Goal: Task Accomplishment & Management: Use online tool/utility

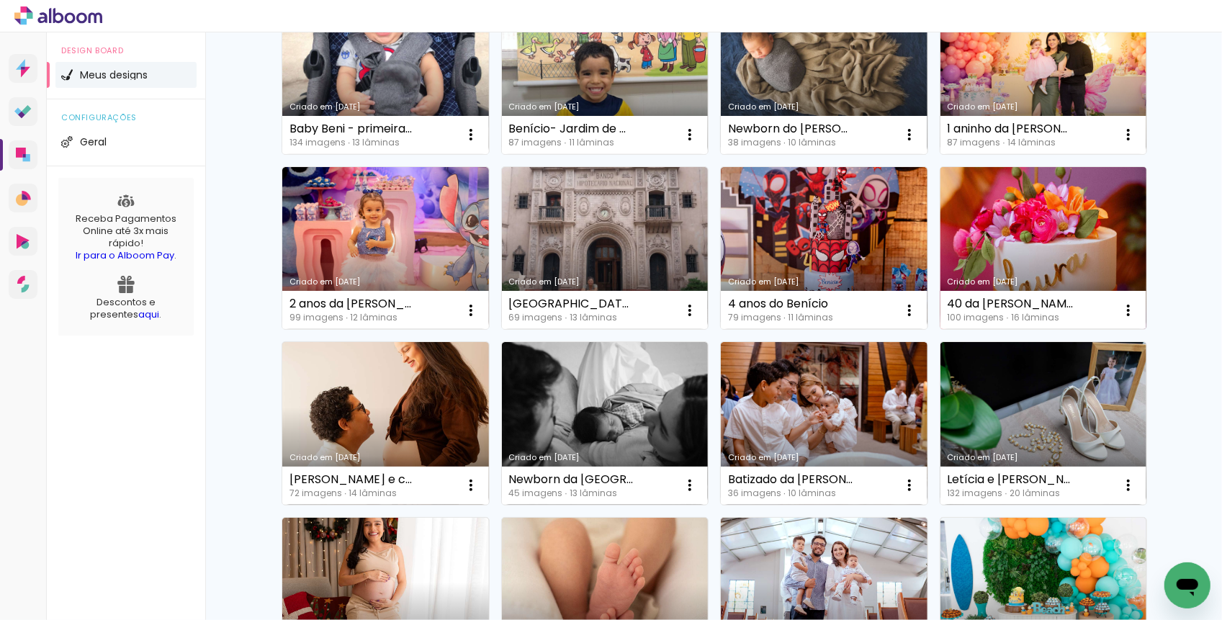
scroll to position [194, 0]
click at [480, 143] on iron-icon at bounding box center [470, 133] width 17 height 17
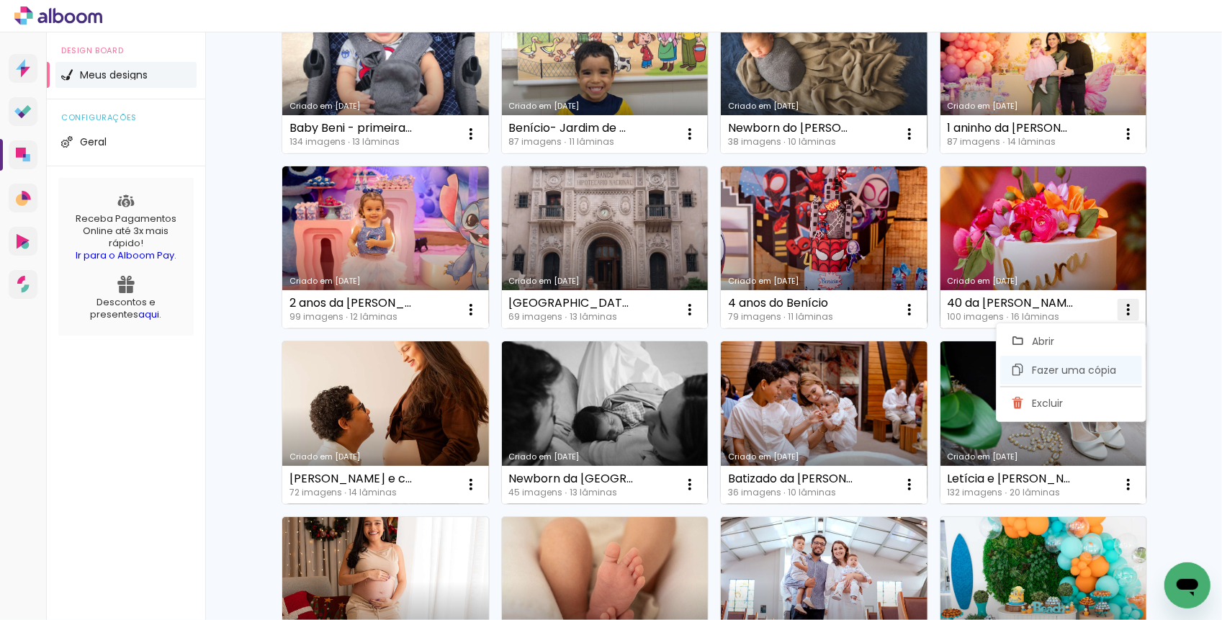
click at [1038, 369] on span "Fazer uma cópia" at bounding box center [1074, 370] width 84 height 10
type input "Cópia de 40 da Laura- teste"
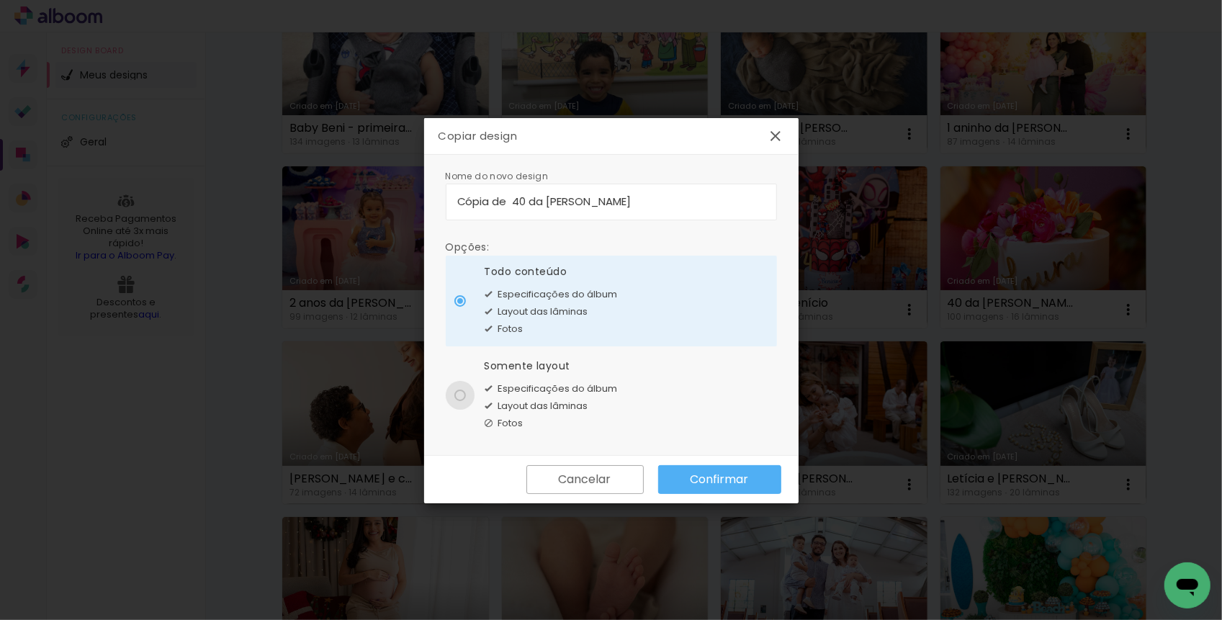
click at [459, 307] on div at bounding box center [460, 301] width 12 height 12
type paper-radio-button "on"
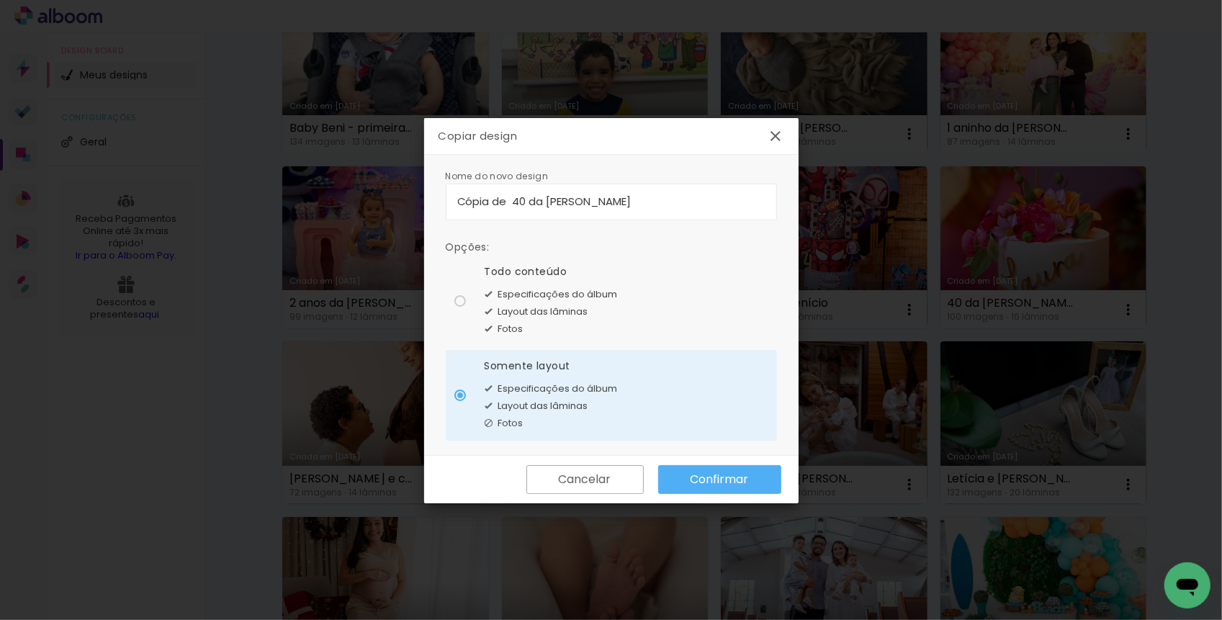
drag, startPoint x: 615, startPoint y: 199, endPoint x: 399, endPoint y: 208, distance: 216.2
click at [399, 208] on body "link( href="../../bower_components/polymer/polymer.html" rel="import" ) picture…" at bounding box center [611, 310] width 1222 height 620
type input "V"
type input "Chá de [PERSON_NAME]"
type paper-input "Chá de [PERSON_NAME]"
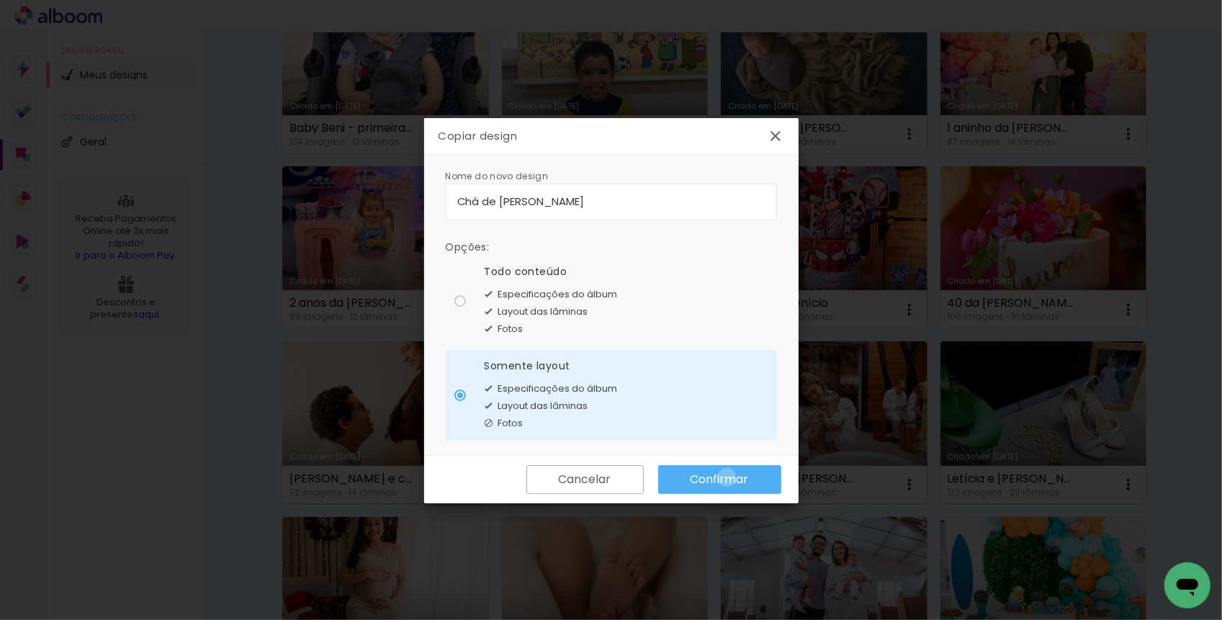
click at [0, 0] on slot "Confirmar" at bounding box center [0, 0] width 0 height 0
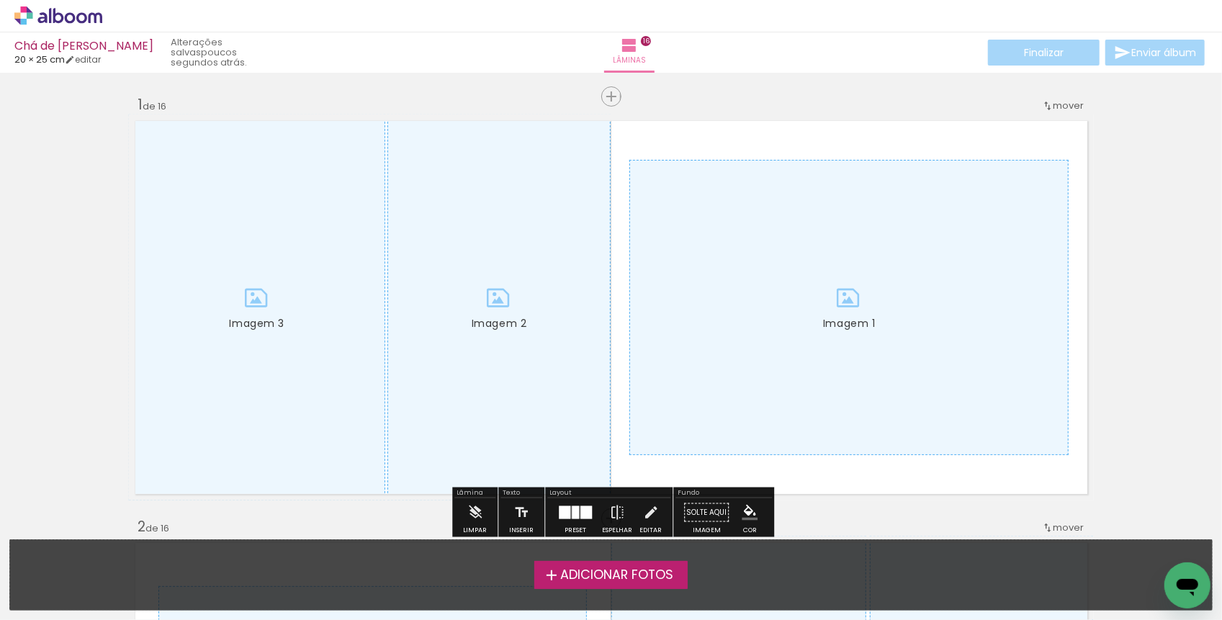
click at [605, 581] on span "Adicionar Fotos" at bounding box center [616, 575] width 113 height 13
click at [0, 0] on input "file" at bounding box center [0, 0] width 0 height 0
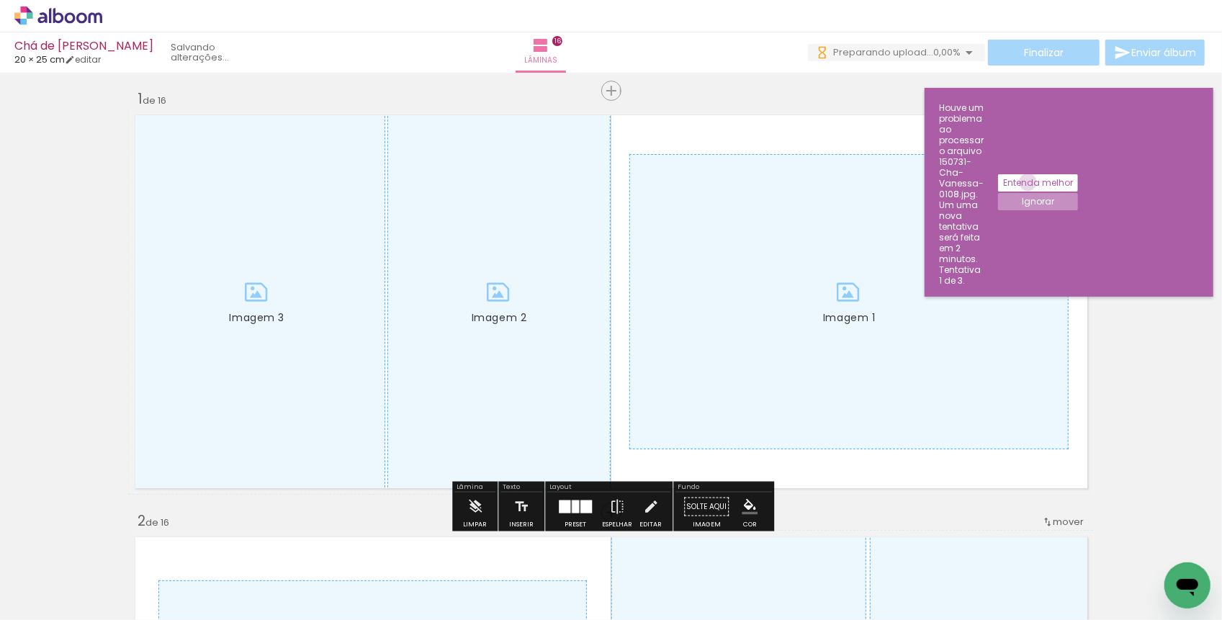
click at [0, 0] on slot "Entenda melhor" at bounding box center [0, 0] width 0 height 0
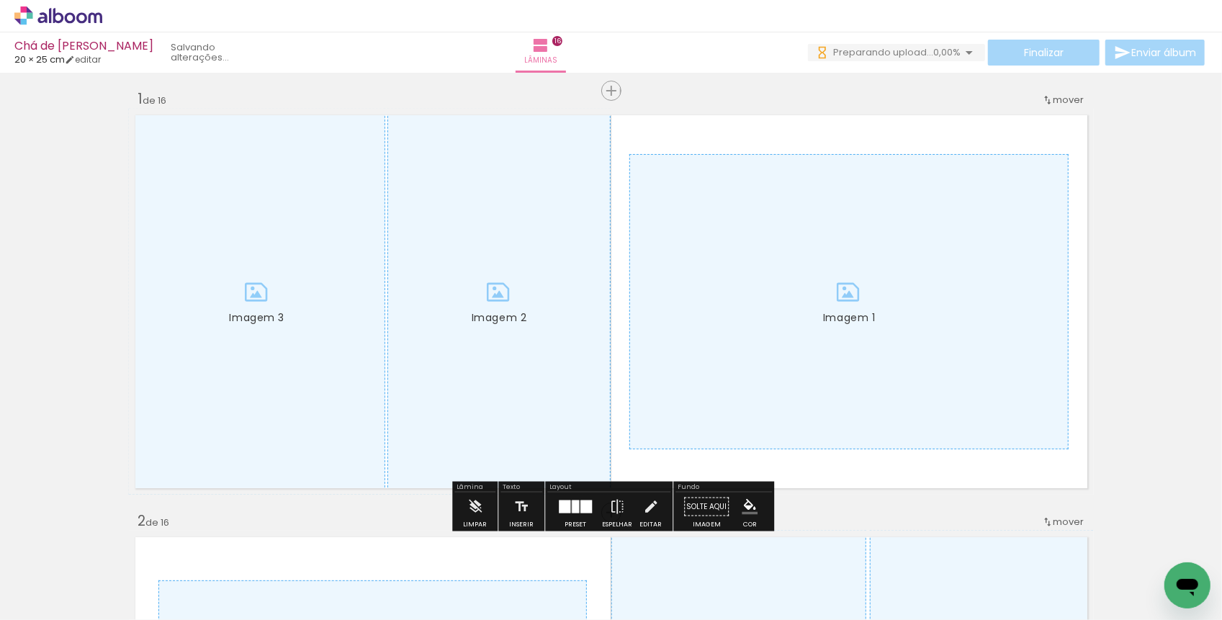
click at [118, 567] on iron-horizontal-list at bounding box center [103, 575] width 29 height 90
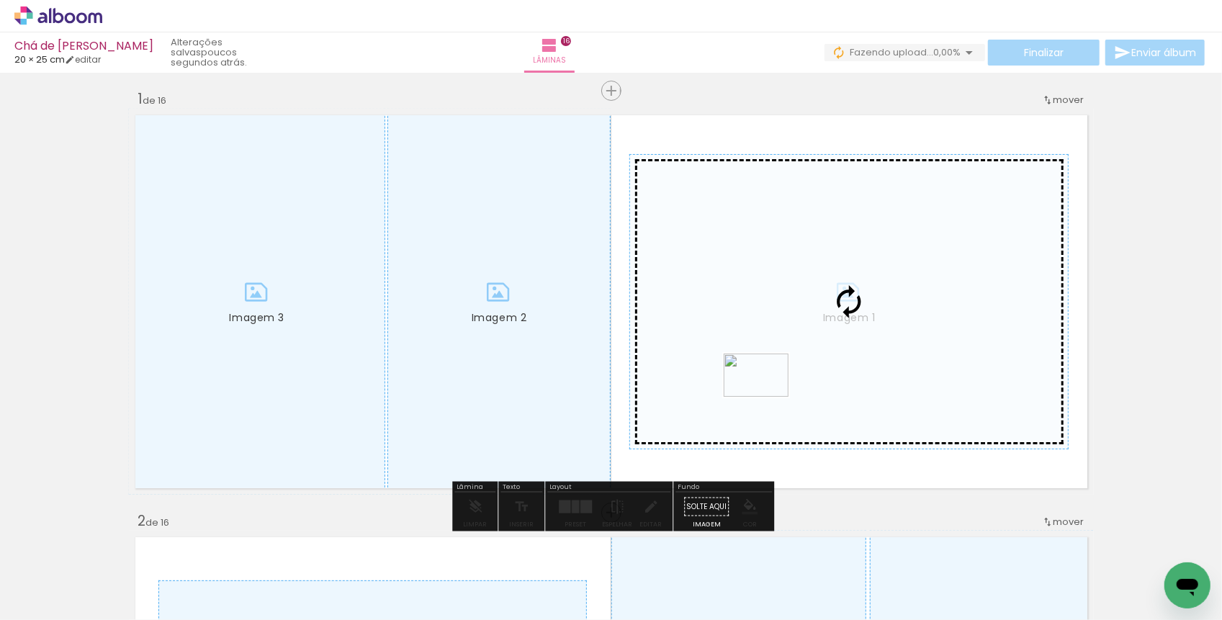
drag, startPoint x: 719, startPoint y: 567, endPoint x: 767, endPoint y: 397, distance: 176.5
click at [767, 397] on quentale-workspace at bounding box center [611, 310] width 1222 height 620
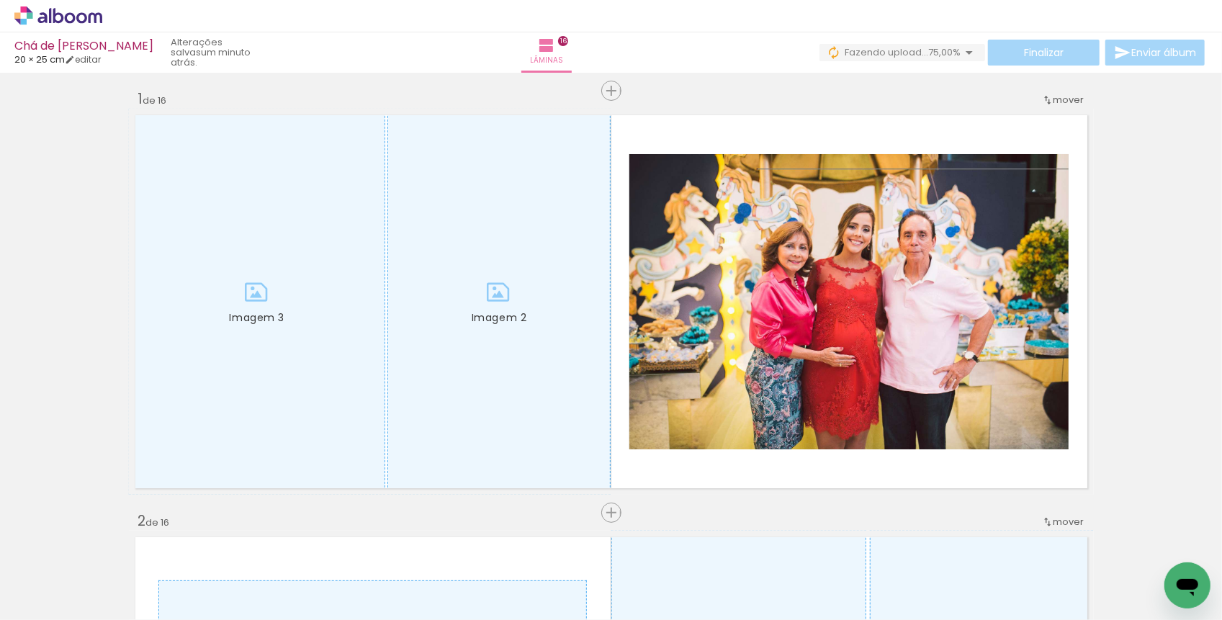
scroll to position [0, 10020]
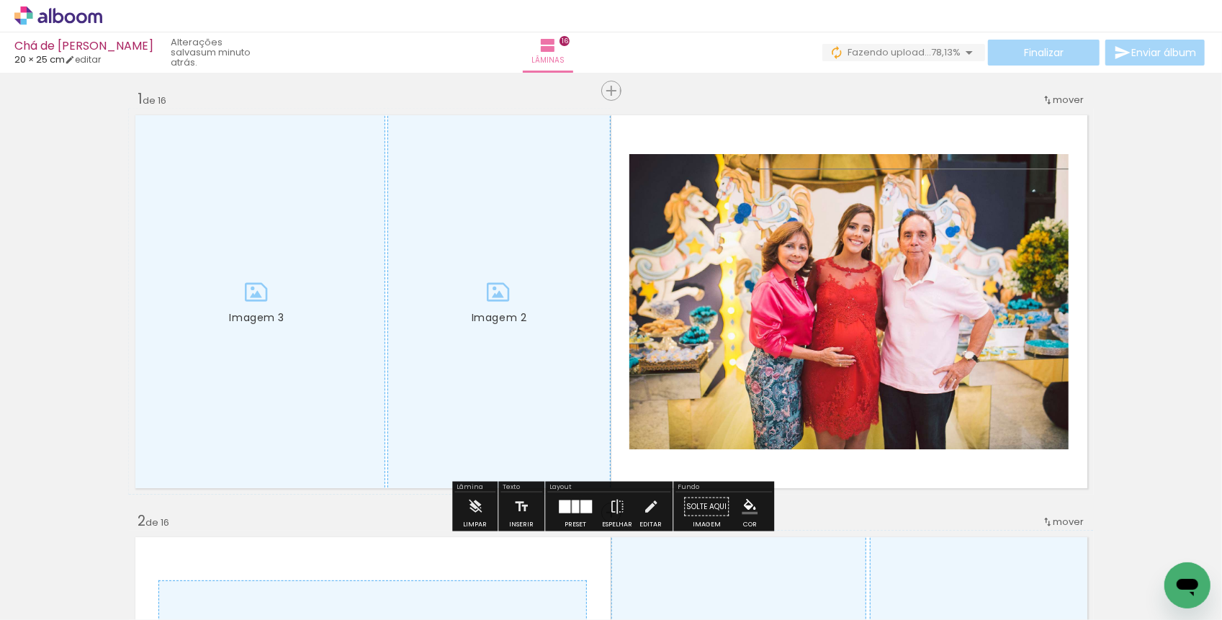
click at [904, 51] on span "Fazendo upload..." at bounding box center [890, 52] width 84 height 14
click at [118, 583] on iron-horizontal-list at bounding box center [103, 575] width 29 height 90
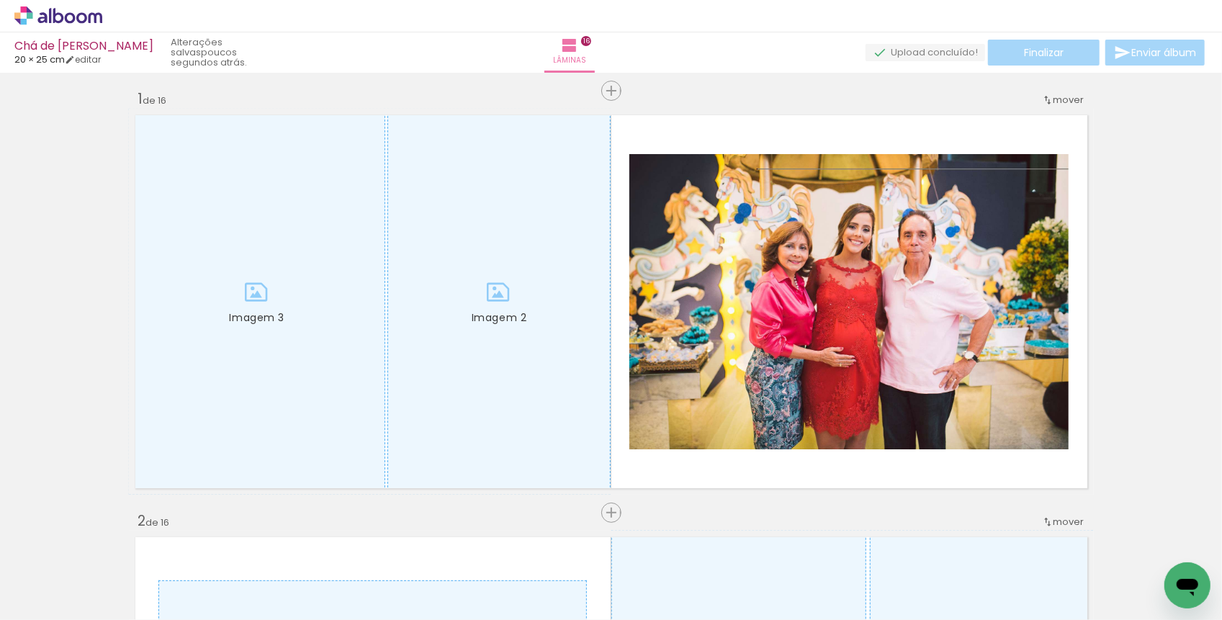
click at [118, 582] on iron-horizontal-list at bounding box center [103, 575] width 29 height 90
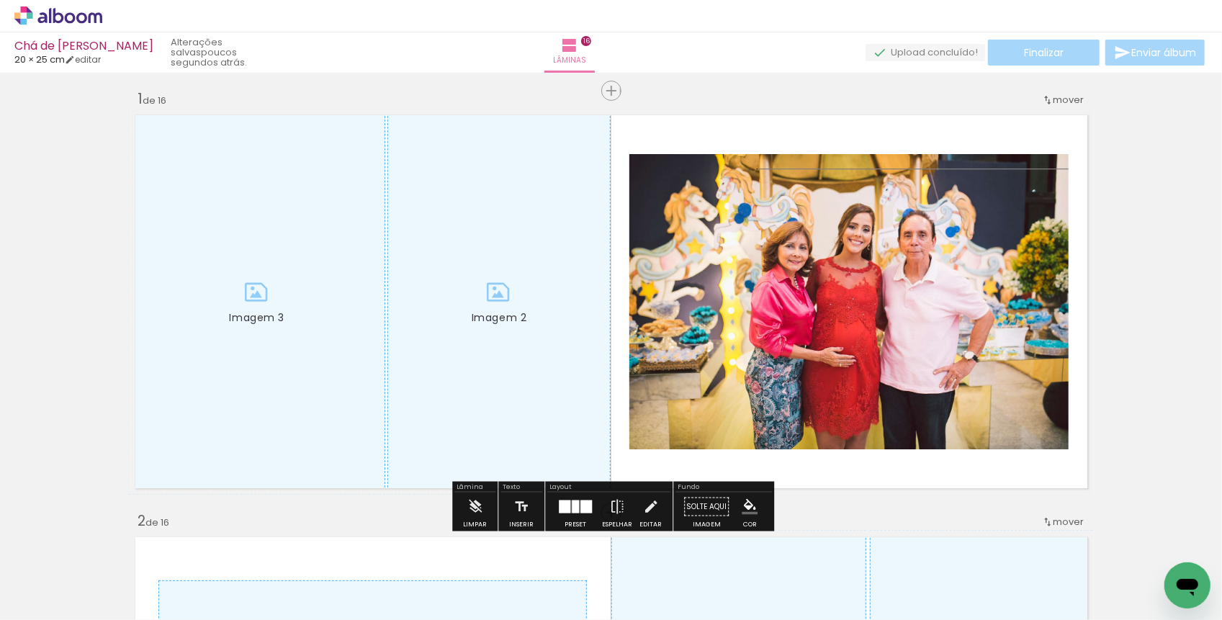
drag, startPoint x: 894, startPoint y: 582, endPoint x: 472, endPoint y: 313, distance: 500.2
click at [472, 313] on quentale-workspace at bounding box center [611, 310] width 1222 height 620
click at [118, 572] on iron-horizontal-list at bounding box center [103, 575] width 29 height 90
click at [889, 51] on quentale-upload-monitor at bounding box center [926, 53] width 120 height 18
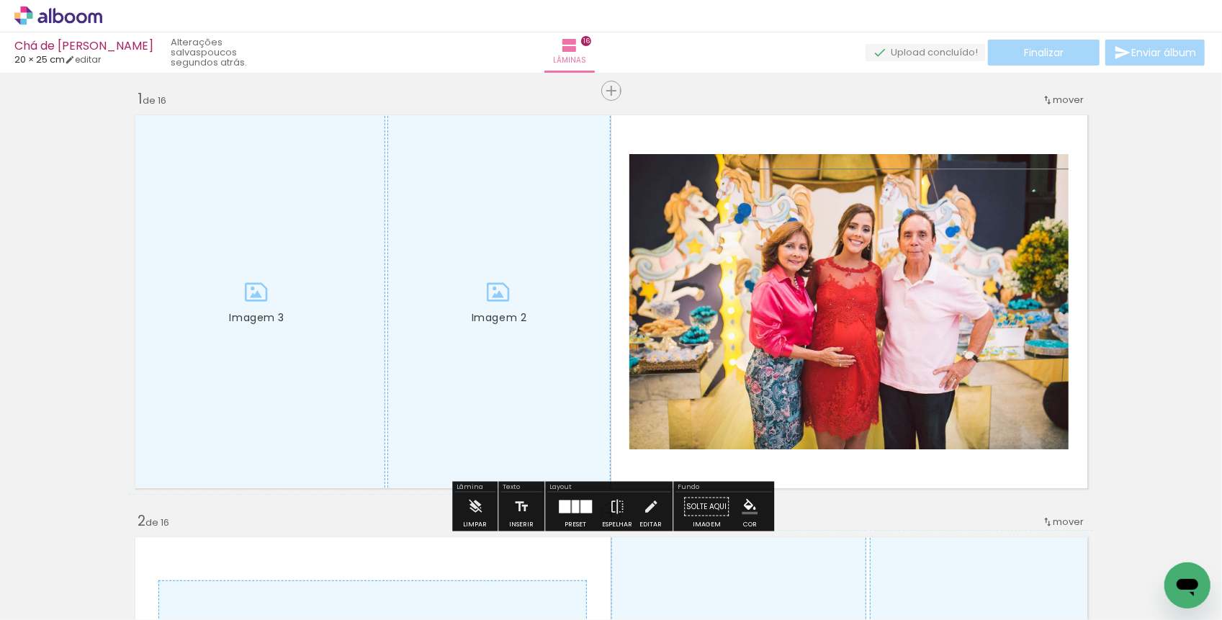
click at [917, 55] on quentale-upload-monitor at bounding box center [926, 53] width 120 height 18
click at [68, 601] on span "Adicionar Fotos" at bounding box center [51, 601] width 43 height 16
click at [0, 0] on input "file" at bounding box center [0, 0] width 0 height 0
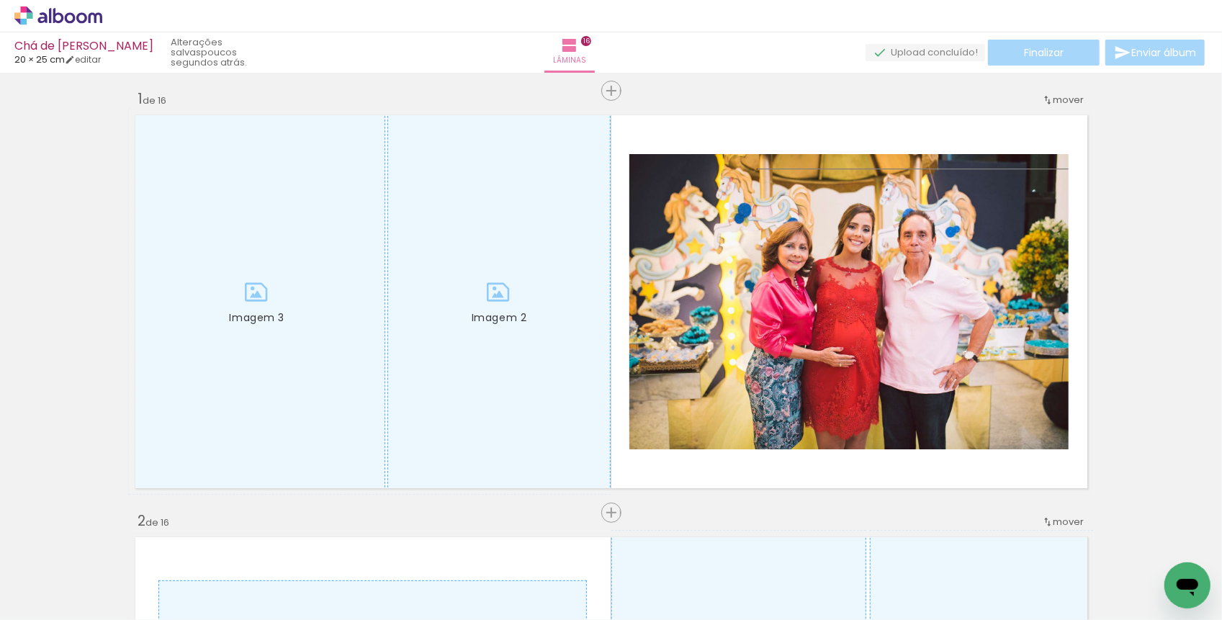
scroll to position [0, 2234]
click at [118, 550] on iron-horizontal-list at bounding box center [103, 575] width 29 height 90
click at [118, 562] on iron-horizontal-list at bounding box center [103, 575] width 29 height 90
click at [118, 560] on iron-horizontal-list at bounding box center [103, 575] width 29 height 90
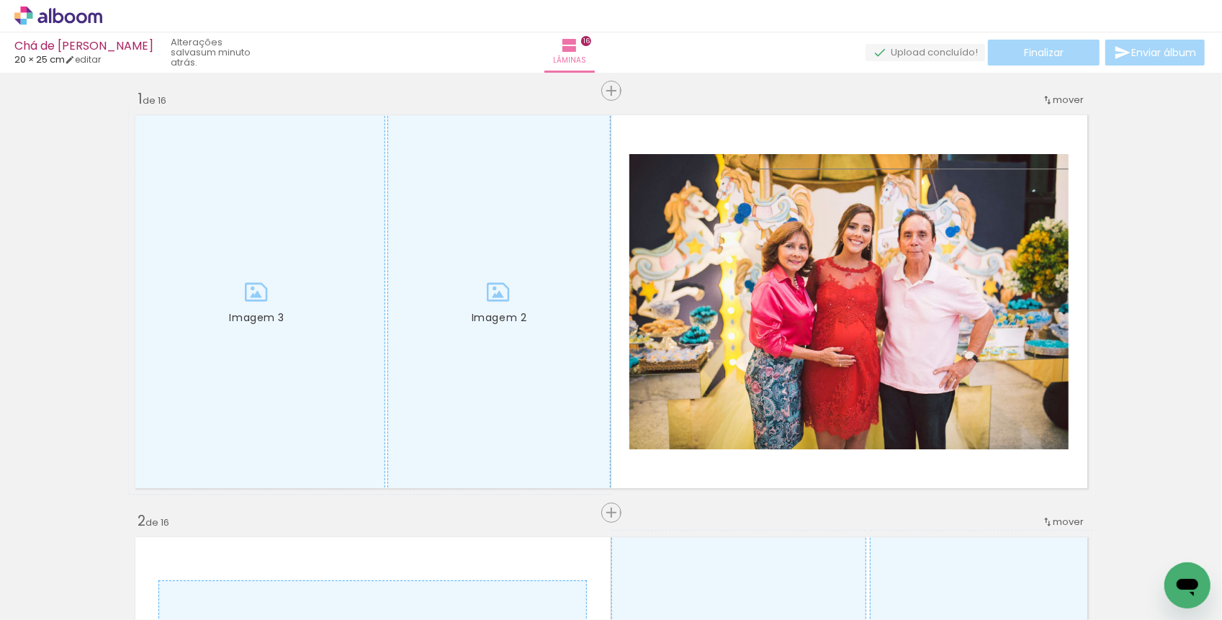
click at [118, 563] on iron-horizontal-list at bounding box center [103, 575] width 29 height 90
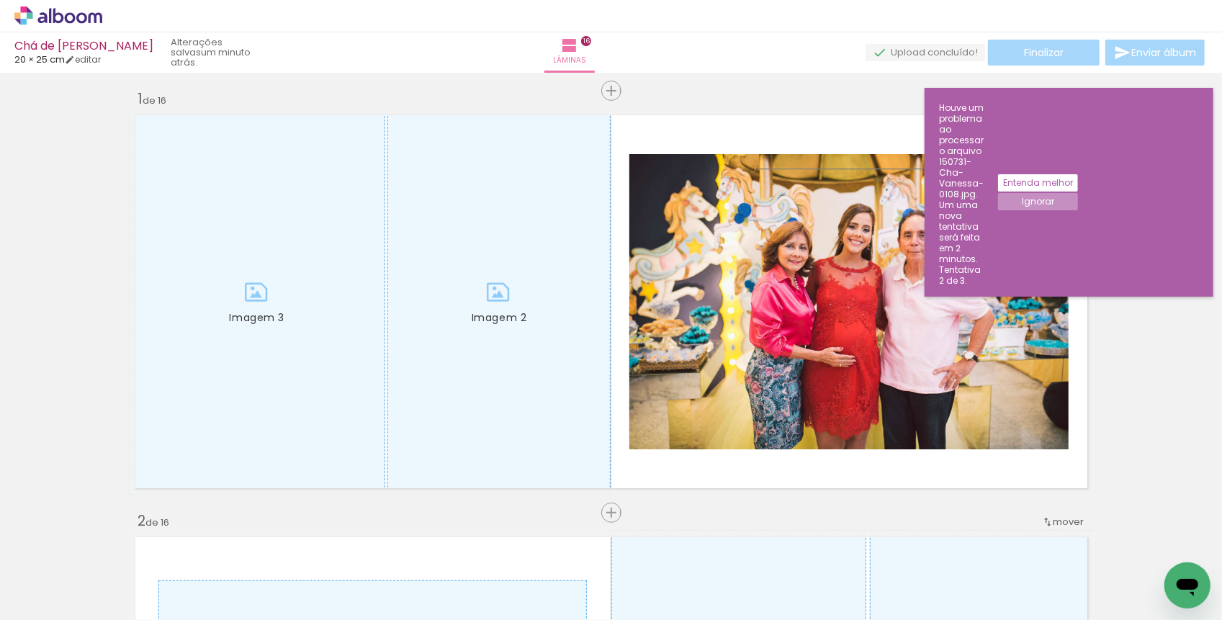
drag, startPoint x: 511, startPoint y: 563, endPoint x: 504, endPoint y: 504, distance: 59.4
click at [504, 505] on quentale-workspace at bounding box center [611, 310] width 1222 height 620
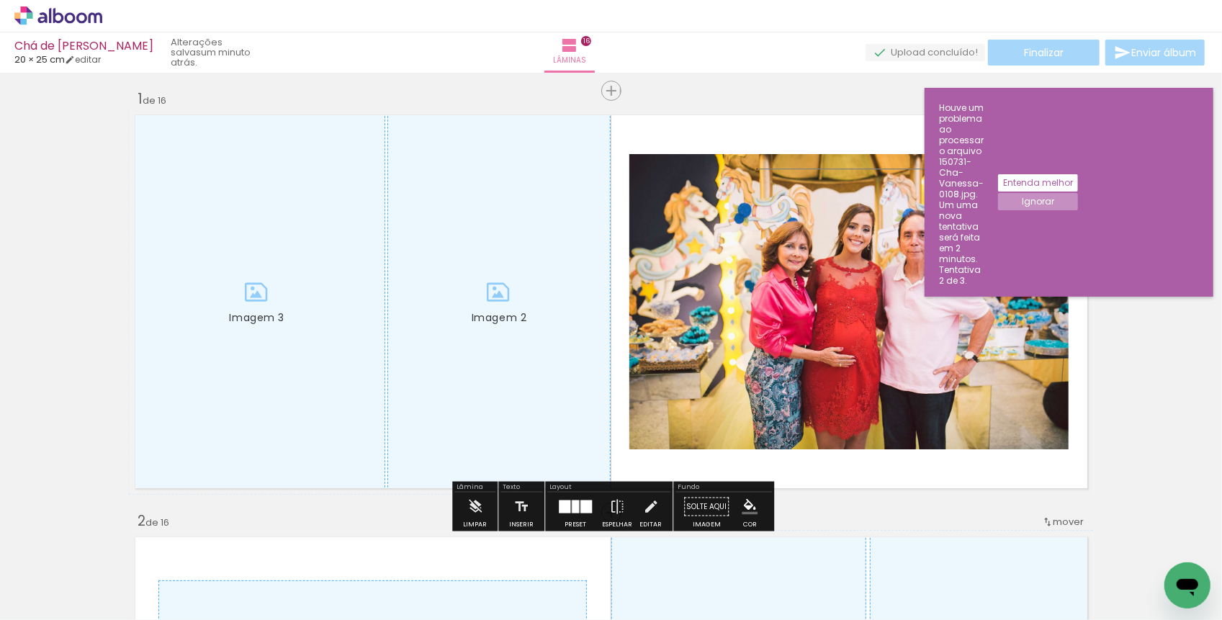
click at [0, 0] on slot "Entenda melhor" at bounding box center [0, 0] width 0 height 0
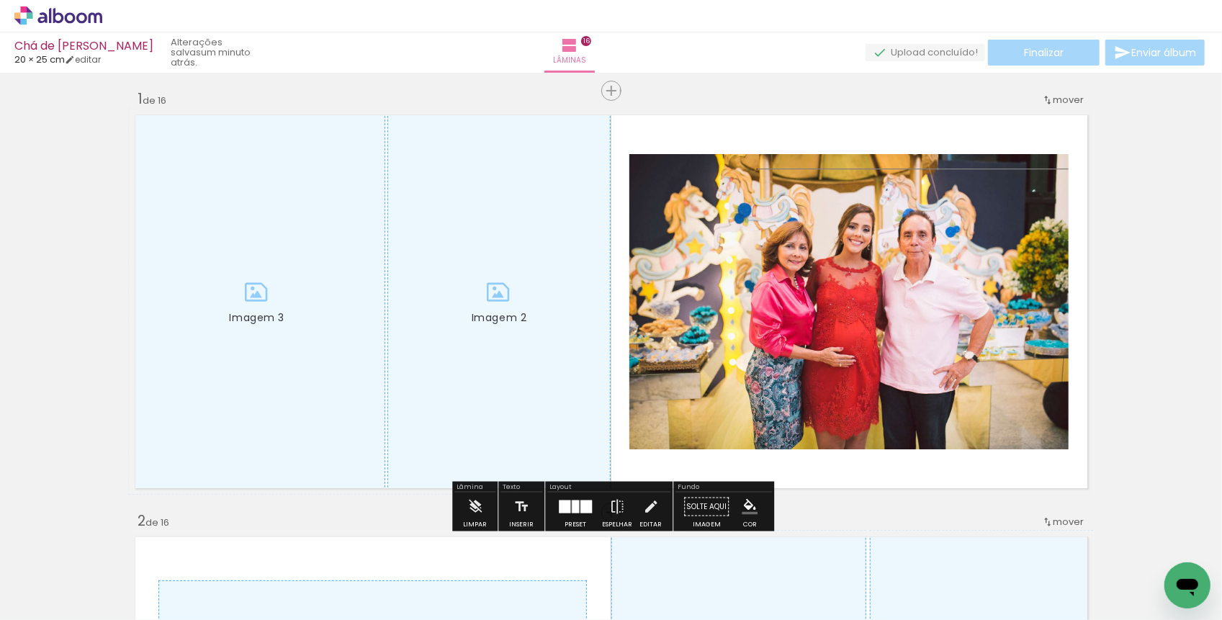
click at [118, 557] on iron-horizontal-list at bounding box center [103, 575] width 29 height 90
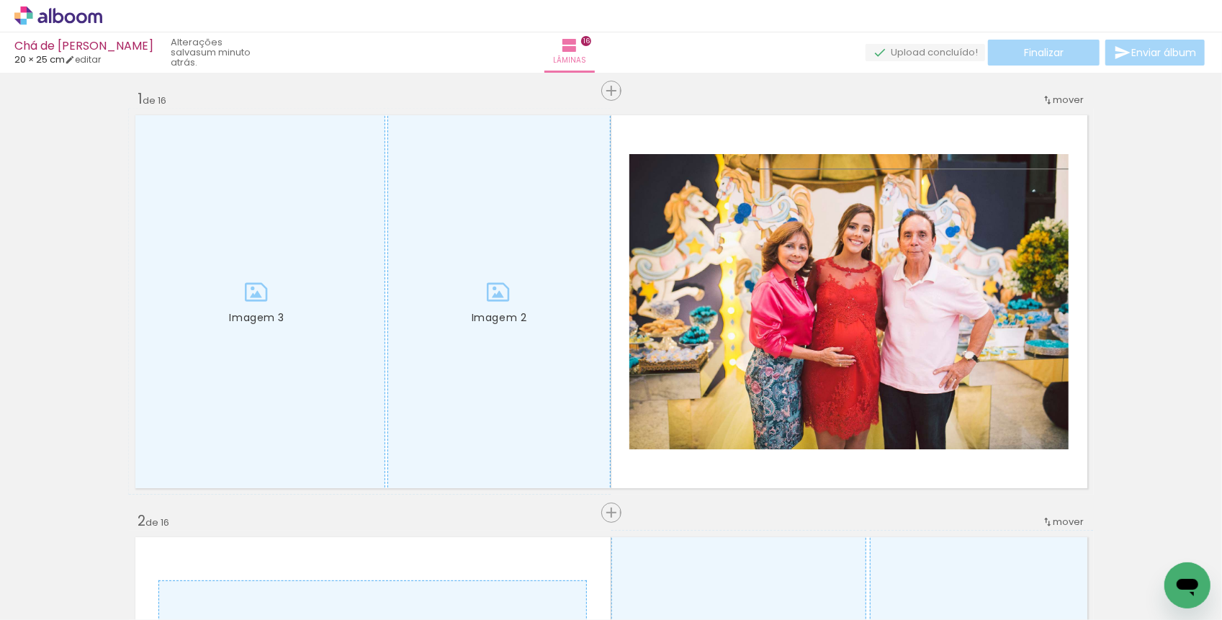
click at [118, 570] on iron-horizontal-list at bounding box center [103, 575] width 29 height 90
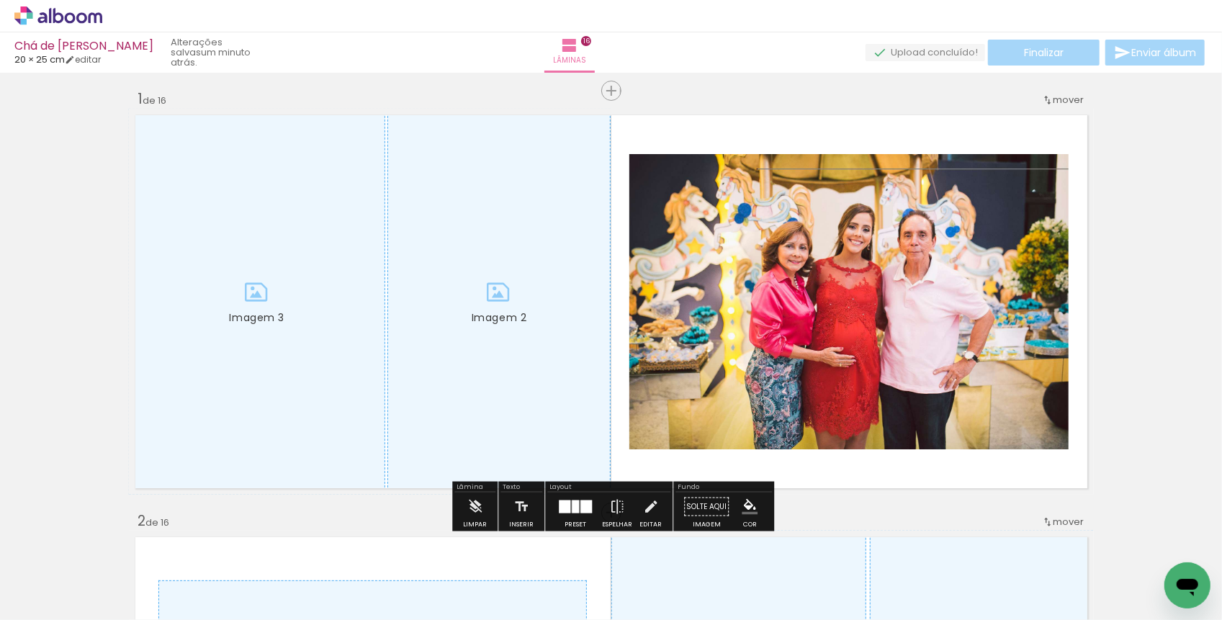
drag, startPoint x: 850, startPoint y: 581, endPoint x: 500, endPoint y: 357, distance: 415.5
click at [500, 357] on quentale-workspace at bounding box center [611, 310] width 1222 height 620
click at [118, 566] on iron-horizontal-list at bounding box center [103, 575] width 29 height 90
click at [118, 559] on iron-horizontal-list at bounding box center [103, 575] width 29 height 90
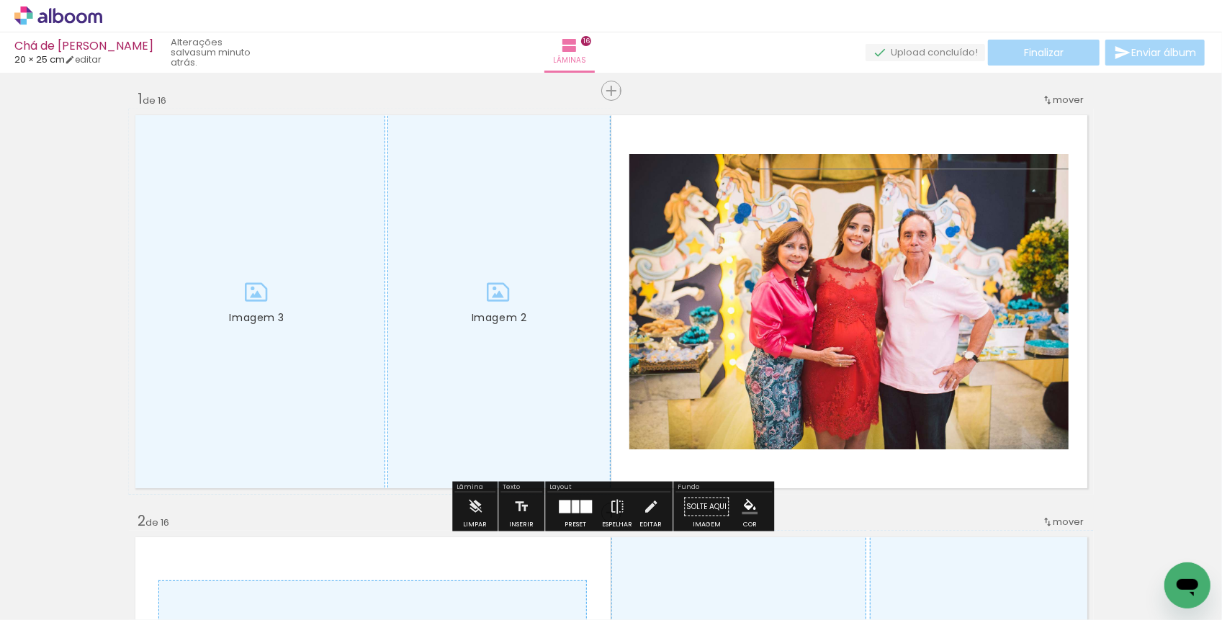
click at [118, 559] on iron-horizontal-list at bounding box center [103, 575] width 29 height 90
drag, startPoint x: 937, startPoint y: 559, endPoint x: 501, endPoint y: 273, distance: 521.1
click at [501, 273] on quentale-workspace at bounding box center [611, 310] width 1222 height 620
click at [118, 567] on iron-horizontal-list at bounding box center [103, 575] width 29 height 90
click at [118, 565] on iron-horizontal-list at bounding box center [103, 575] width 29 height 90
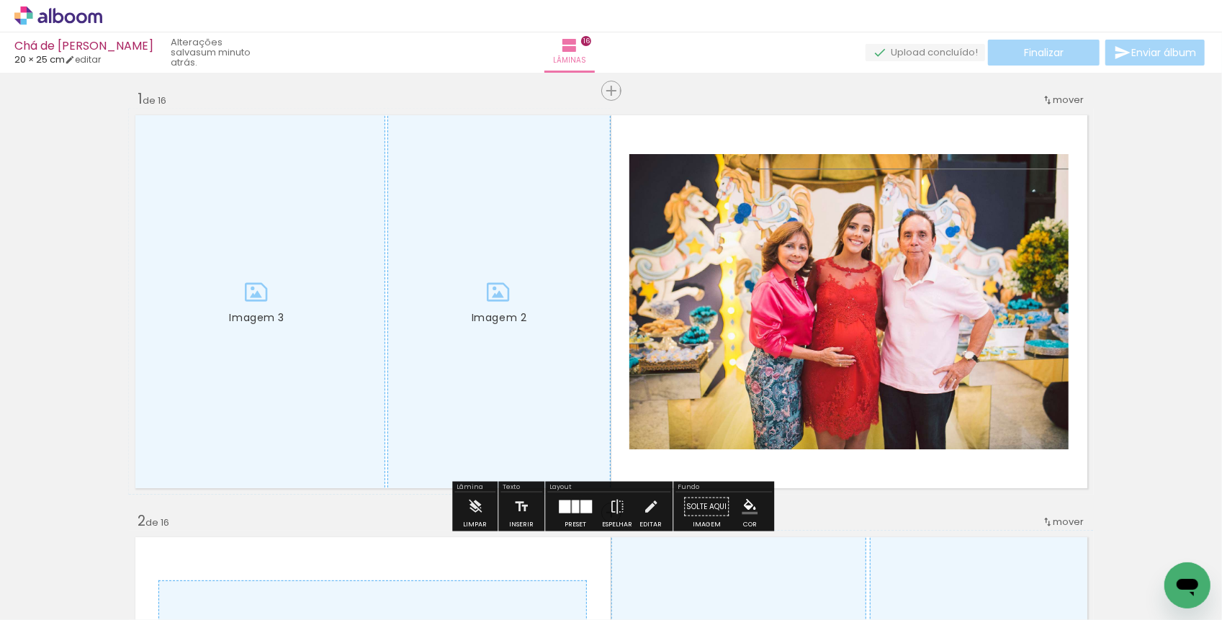
click at [118, 575] on iron-horizontal-list at bounding box center [103, 575] width 29 height 90
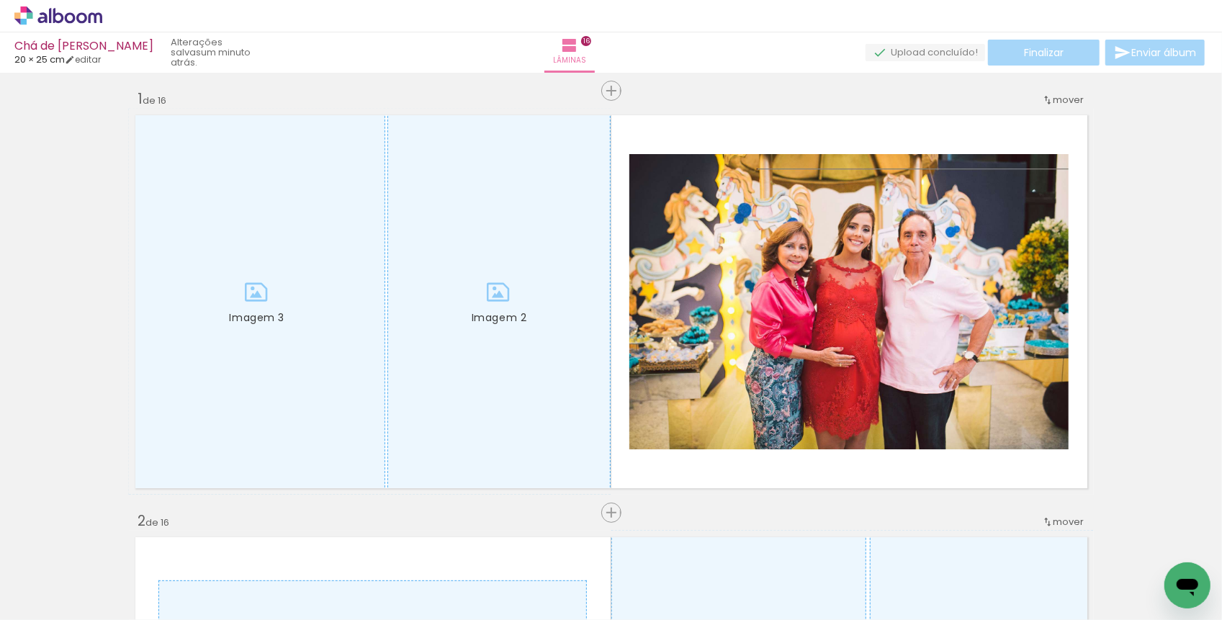
click at [118, 574] on iron-horizontal-list at bounding box center [103, 575] width 29 height 90
click at [118, 569] on iron-horizontal-list at bounding box center [103, 575] width 29 height 90
click at [118, 568] on iron-horizontal-list at bounding box center [103, 575] width 29 height 90
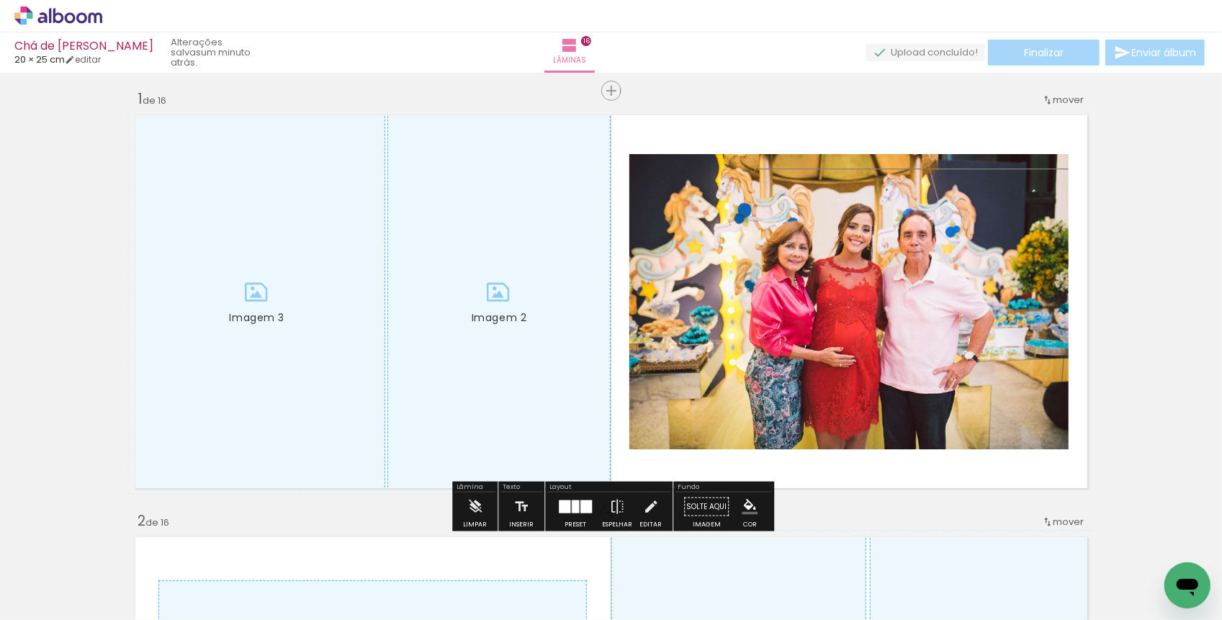
drag, startPoint x: 268, startPoint y: 568, endPoint x: 434, endPoint y: 343, distance: 279.5
click at [434, 343] on quentale-workspace at bounding box center [611, 310] width 1222 height 620
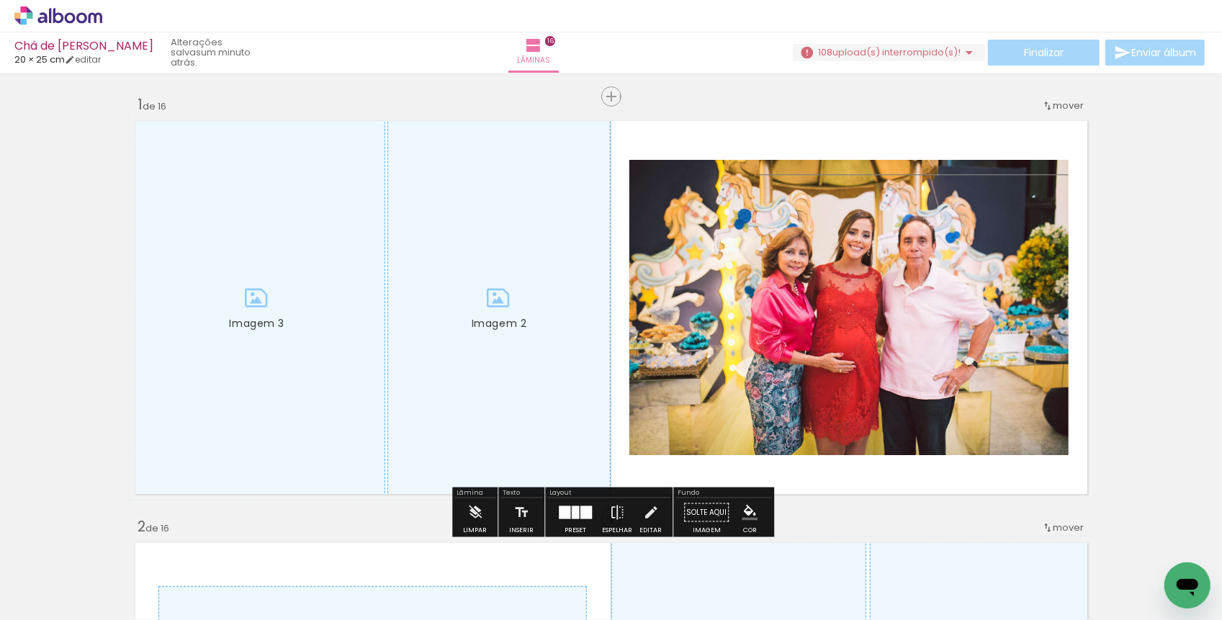
scroll to position [0, 2487]
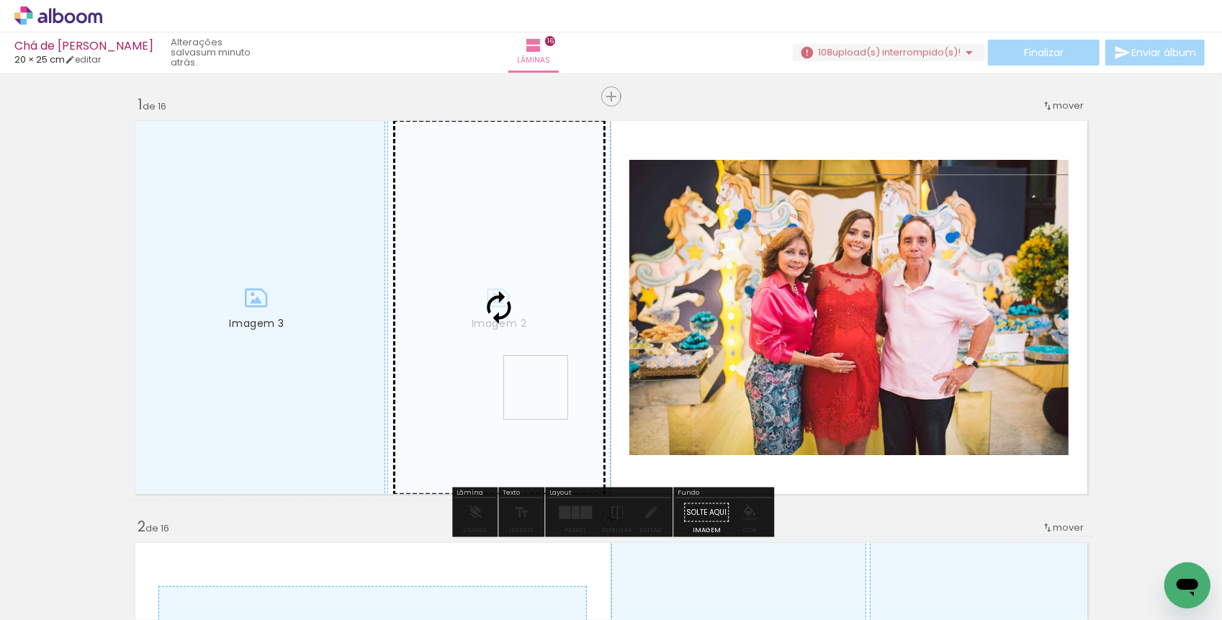
drag, startPoint x: 642, startPoint y: 580, endPoint x: 545, endPoint y: 397, distance: 207.4
click at [546, 397] on quentale-workspace at bounding box center [611, 310] width 1222 height 620
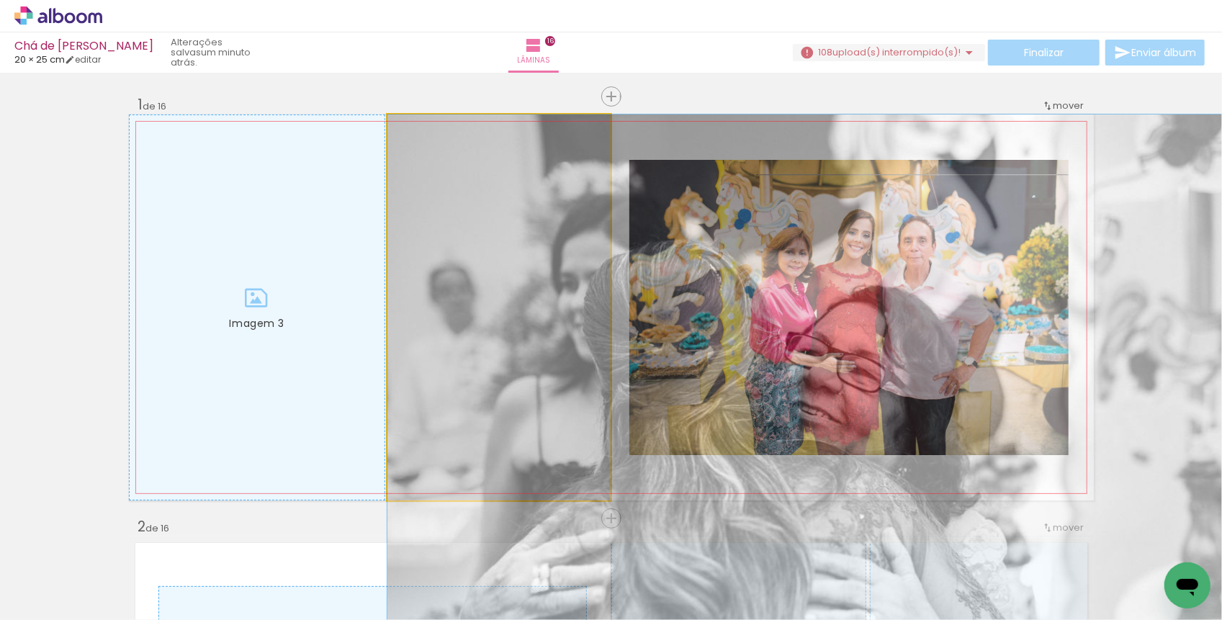
click at [467, 362] on div at bounding box center [498, 307] width 223 height 386
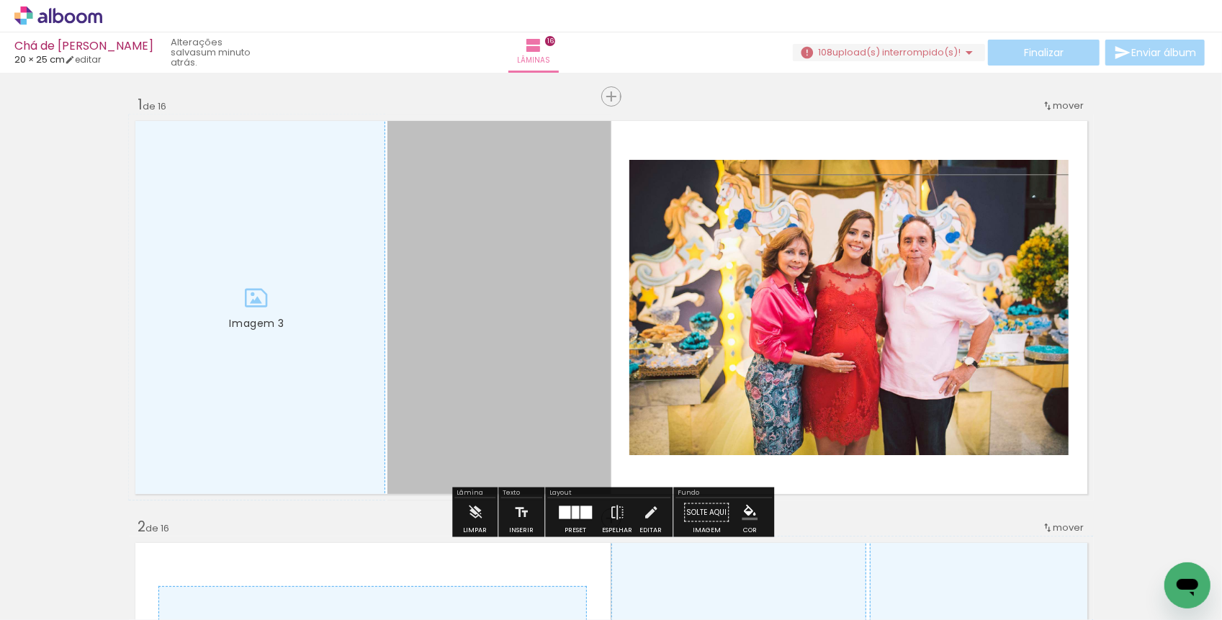
click at [888, 50] on span "upload(s) interrompido(s)!" at bounding box center [896, 52] width 128 height 14
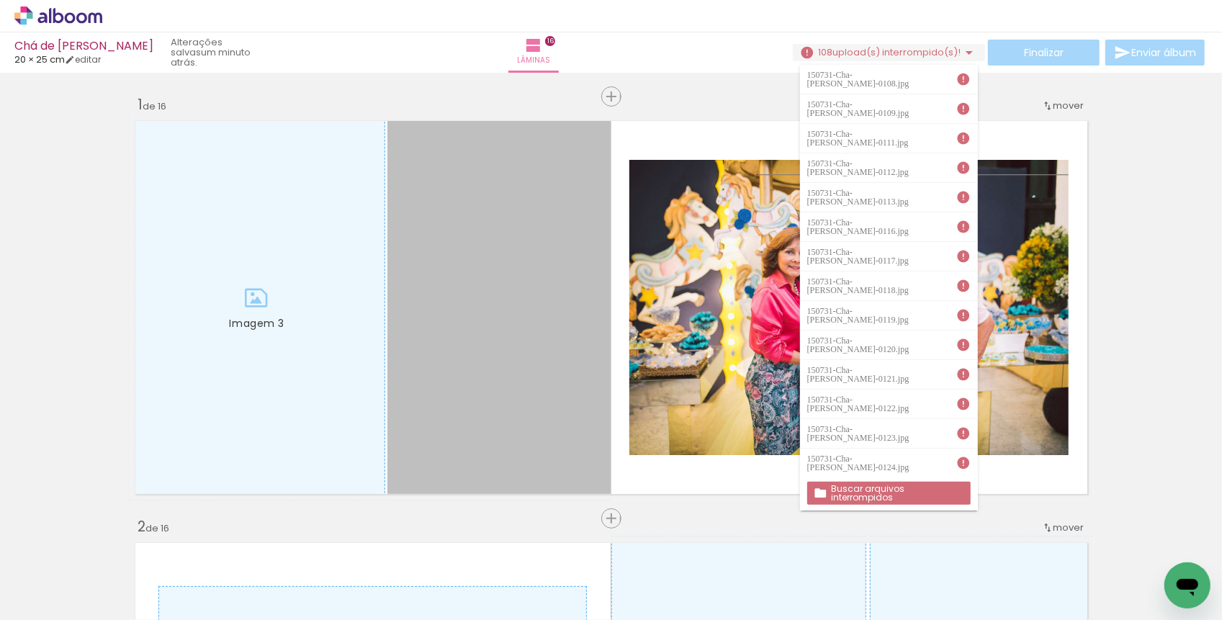
click at [0, 0] on slot "Buscar arquivos interrompidos" at bounding box center [0, 0] width 0 height 0
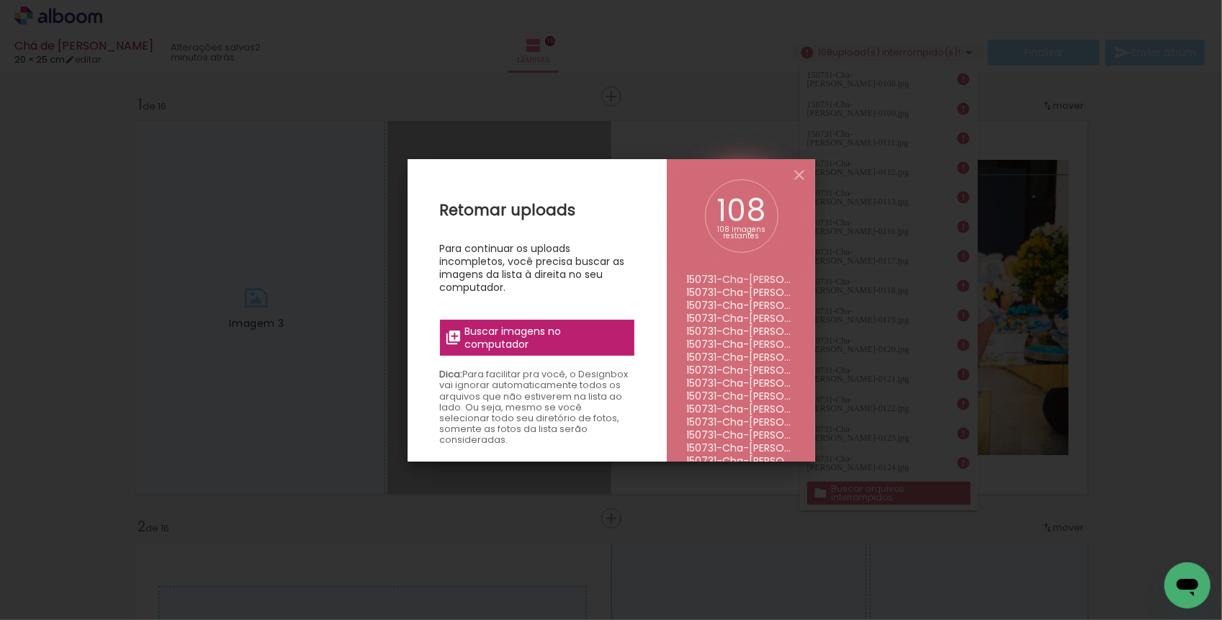
click at [537, 333] on span "Buscar imagens no computador" at bounding box center [544, 338] width 161 height 26
click at [0, 0] on input "file" at bounding box center [0, 0] width 0 height 0
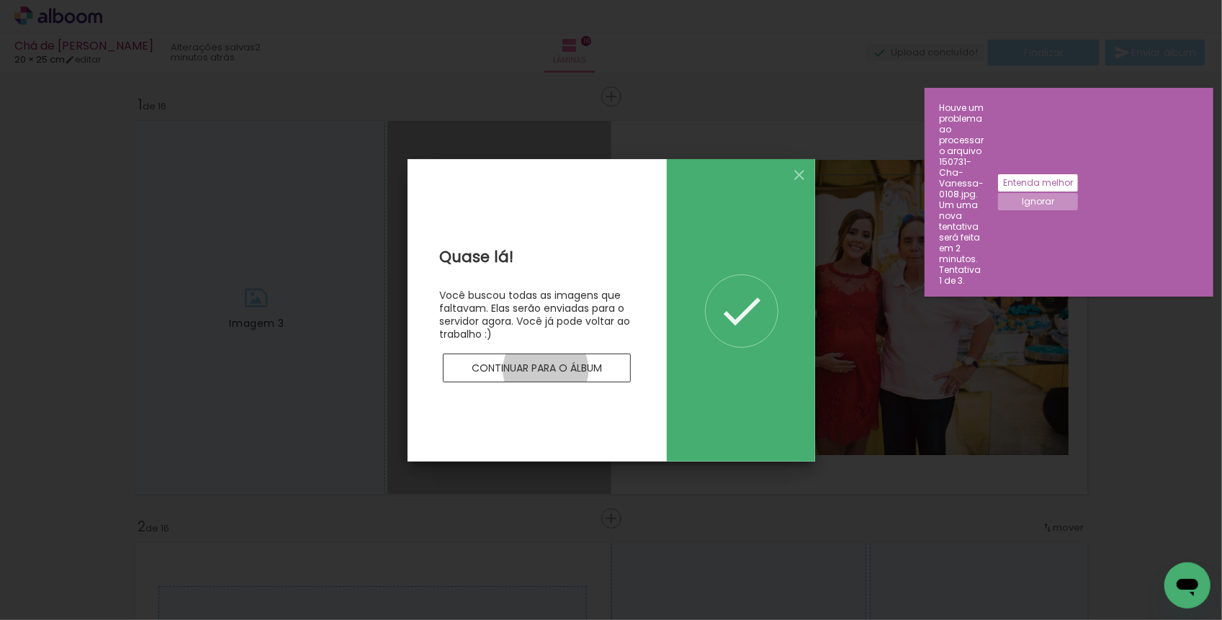
click at [0, 0] on slot "Continuar para o álbum" at bounding box center [0, 0] width 0 height 0
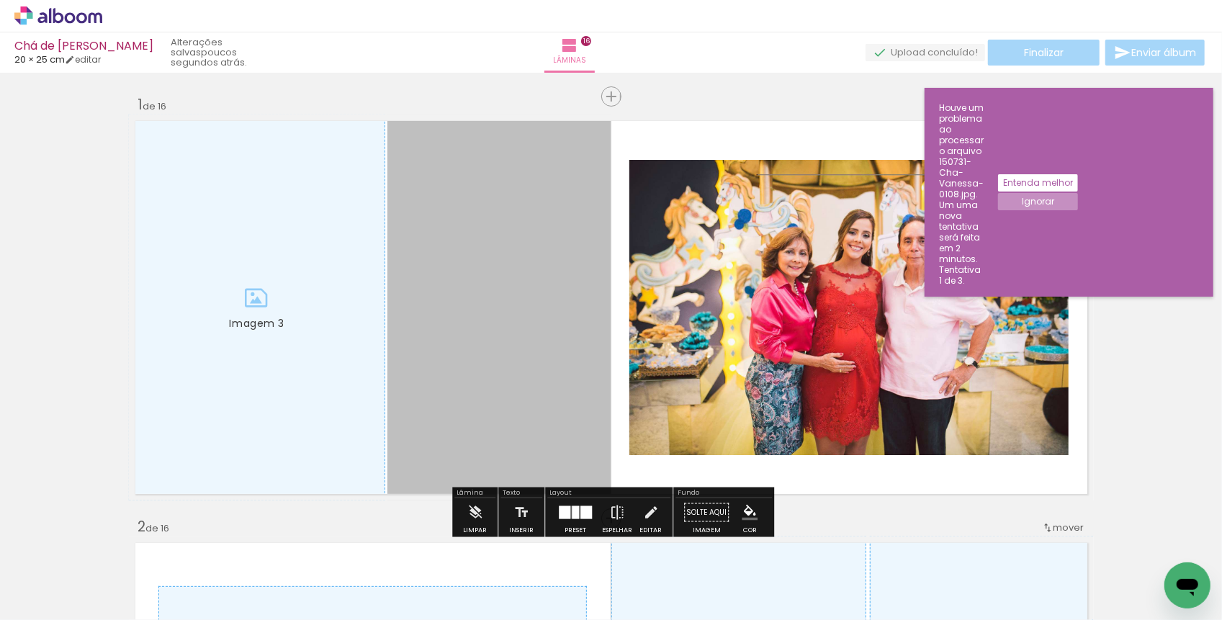
click at [1078, 193] on paper-button "Ignorar" at bounding box center [1038, 201] width 80 height 17
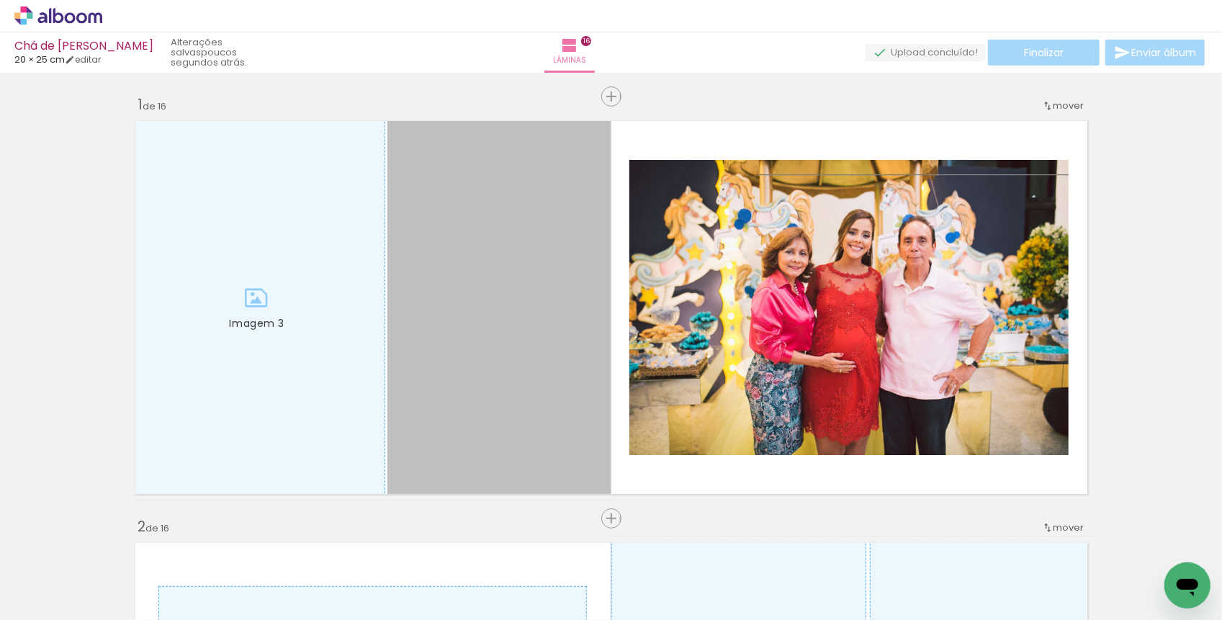
scroll to position [0, 10190]
click at [53, 608] on span "Adicionar Fotos" at bounding box center [51, 601] width 43 height 16
click at [0, 0] on input "file" at bounding box center [0, 0] width 0 height 0
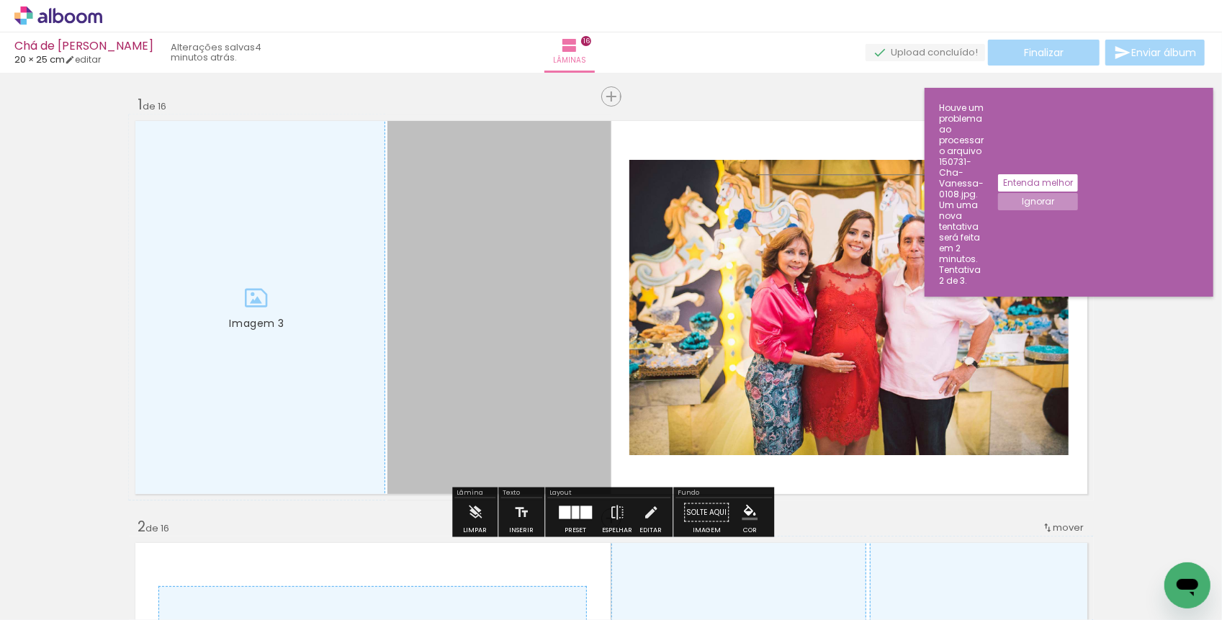
click at [0, 0] on slot "Entenda melhor" at bounding box center [0, 0] width 0 height 0
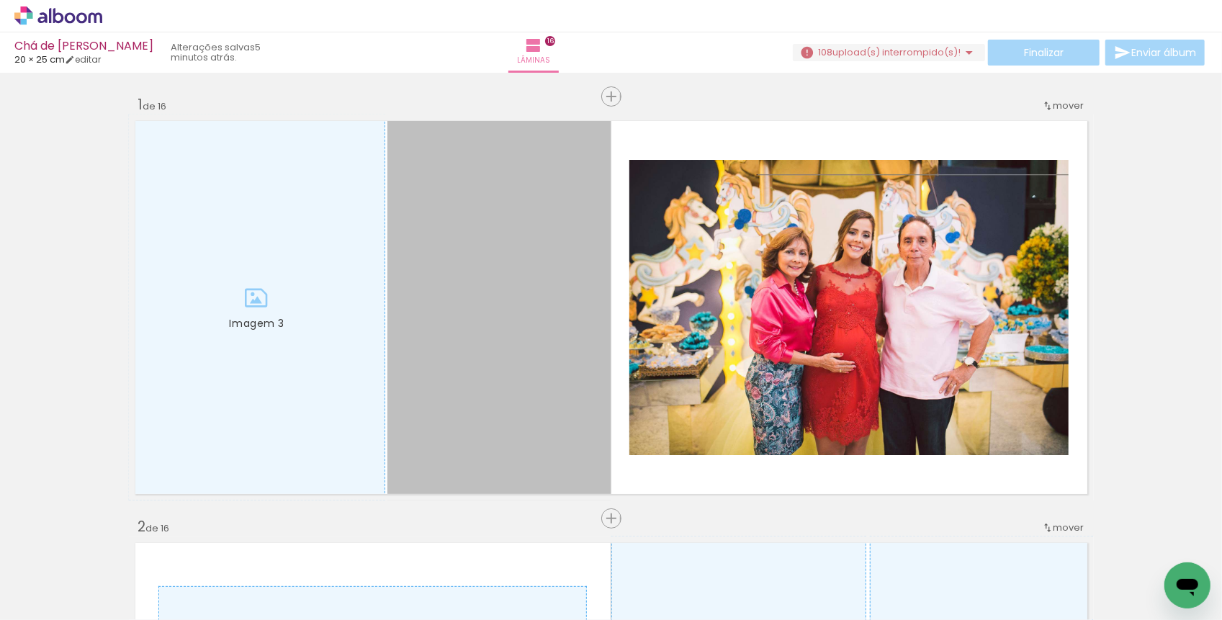
click at [926, 53] on span "upload(s) interrompido(s)!" at bounding box center [896, 52] width 128 height 14
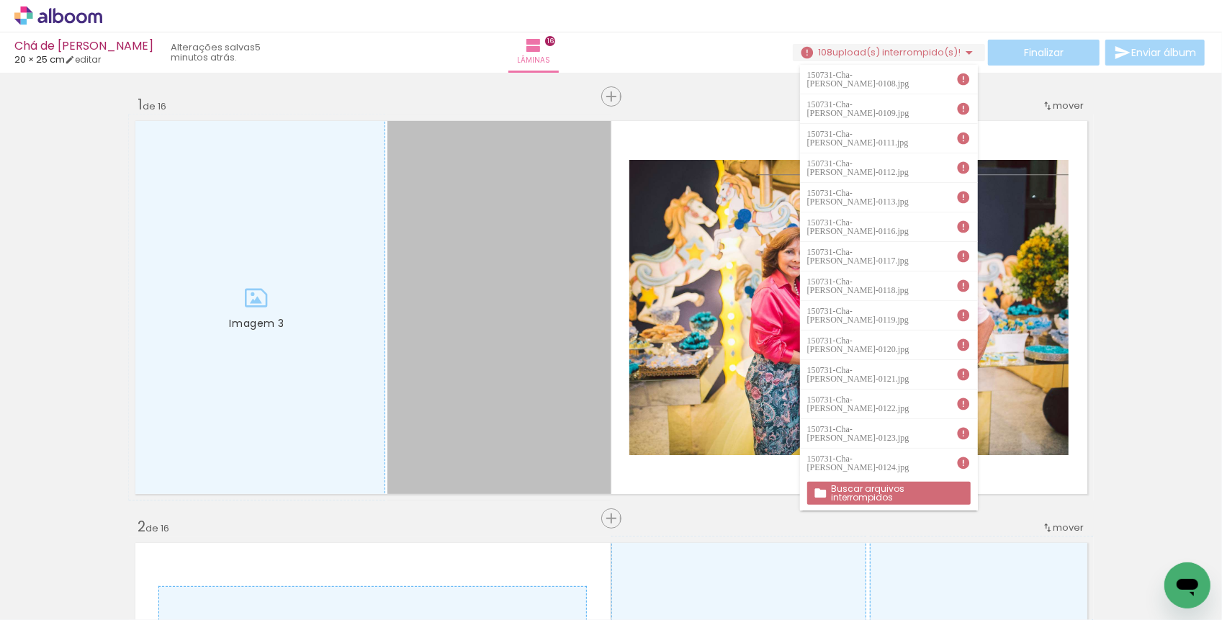
click at [0, 0] on slot "Buscar arquivos interrompidos" at bounding box center [0, 0] width 0 height 0
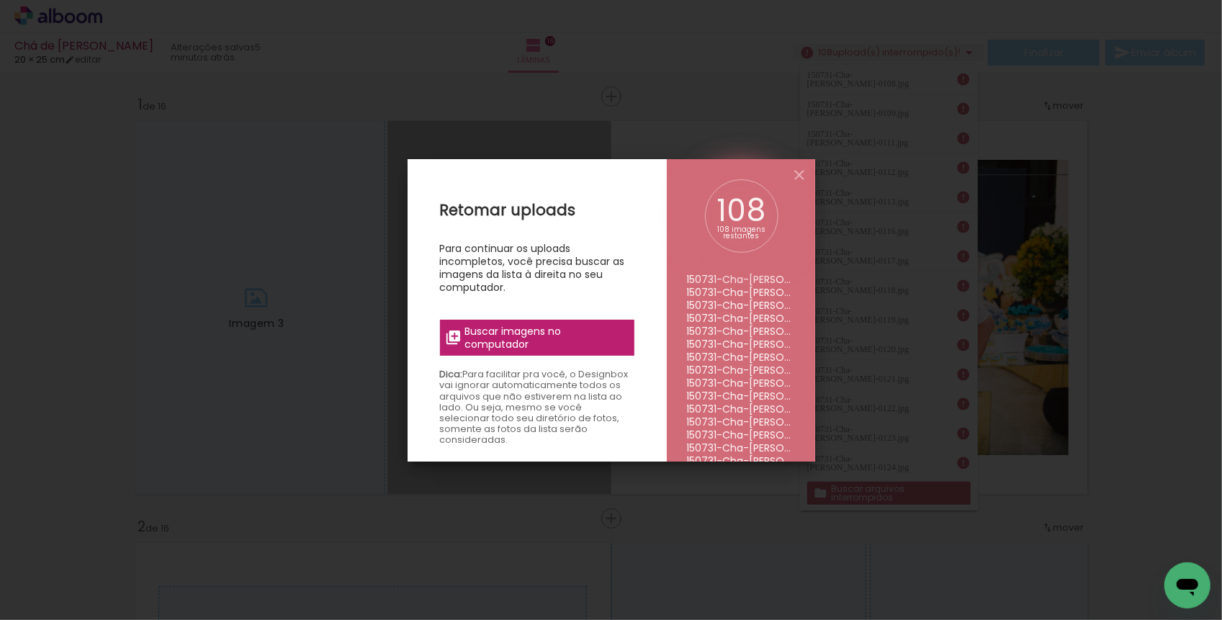
click at [508, 319] on div "Retomar uploads Para continuar os uploads incompletos, você precisa buscar as i…" at bounding box center [537, 469] width 259 height 620
click at [508, 335] on span "Buscar imagens no computador" at bounding box center [544, 338] width 161 height 26
click at [0, 0] on input "file" at bounding box center [0, 0] width 0 height 0
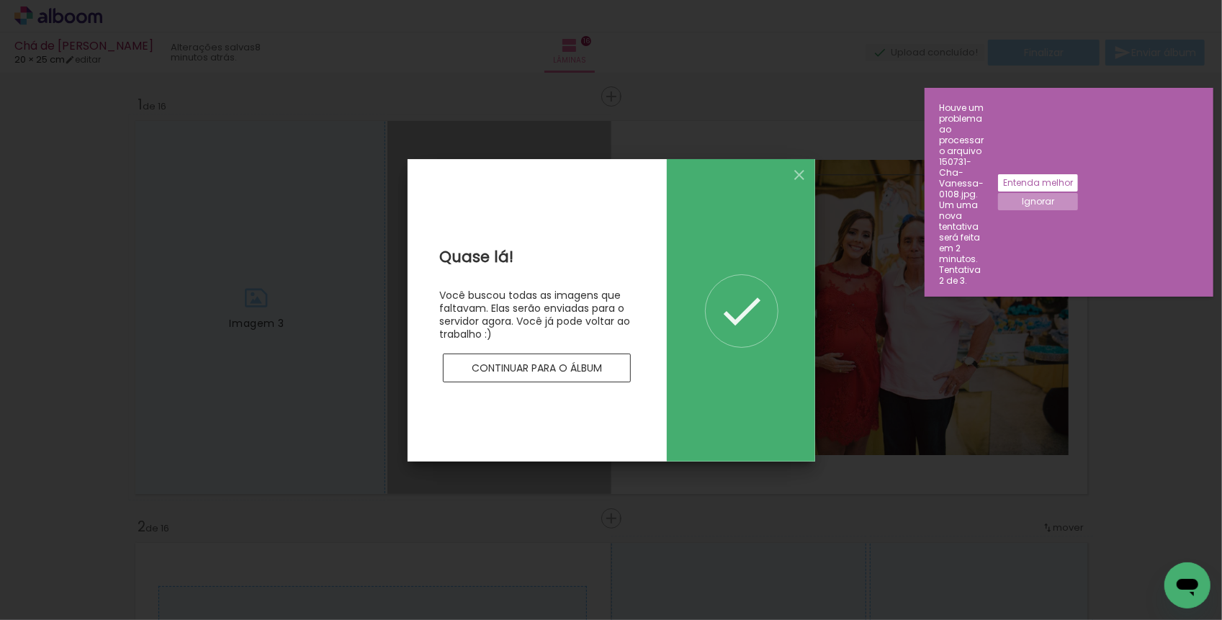
click at [0, 0] on slot "Entenda melhor" at bounding box center [0, 0] width 0 height 0
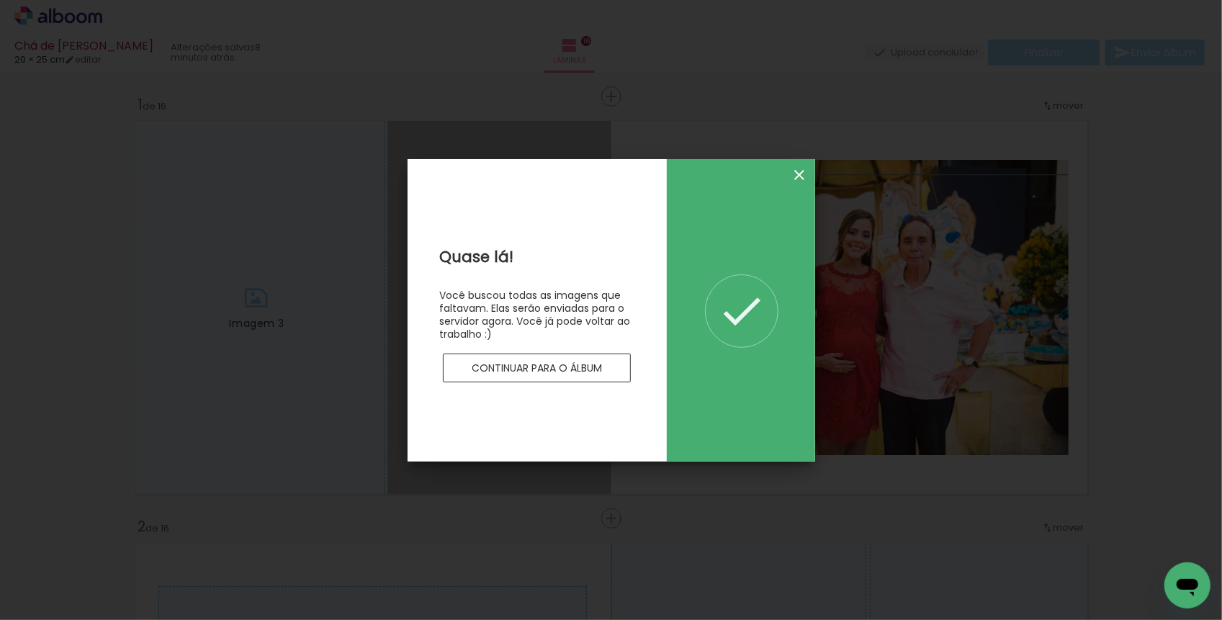
click at [803, 175] on iron-icon at bounding box center [799, 174] width 17 height 17
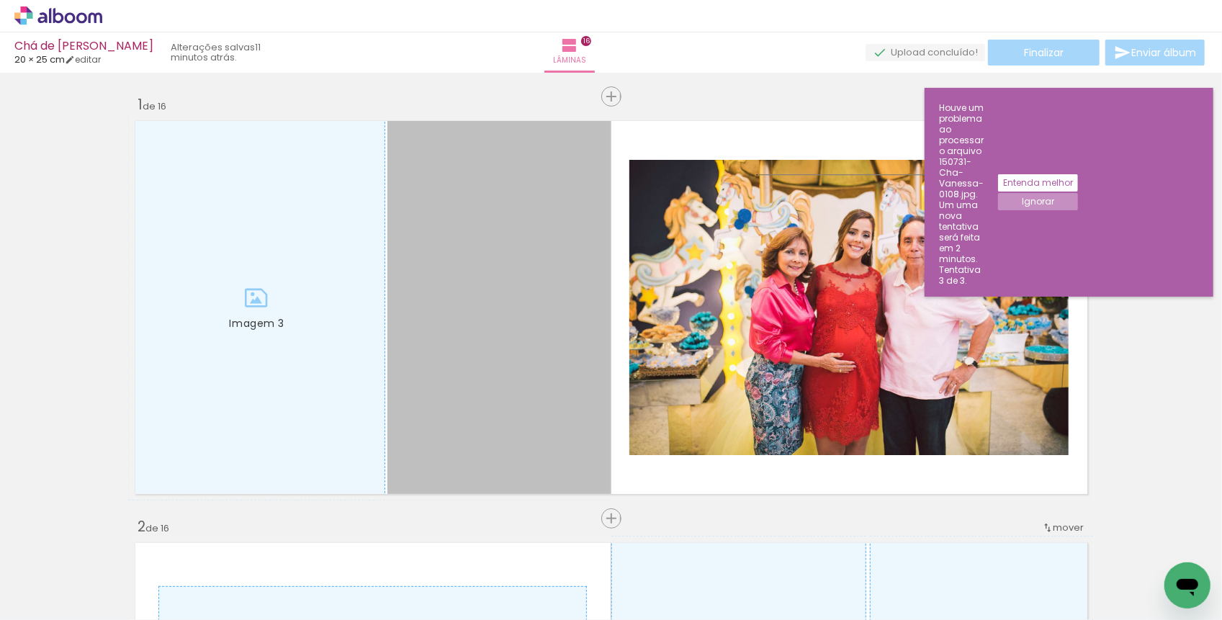
scroll to position [0, 2010]
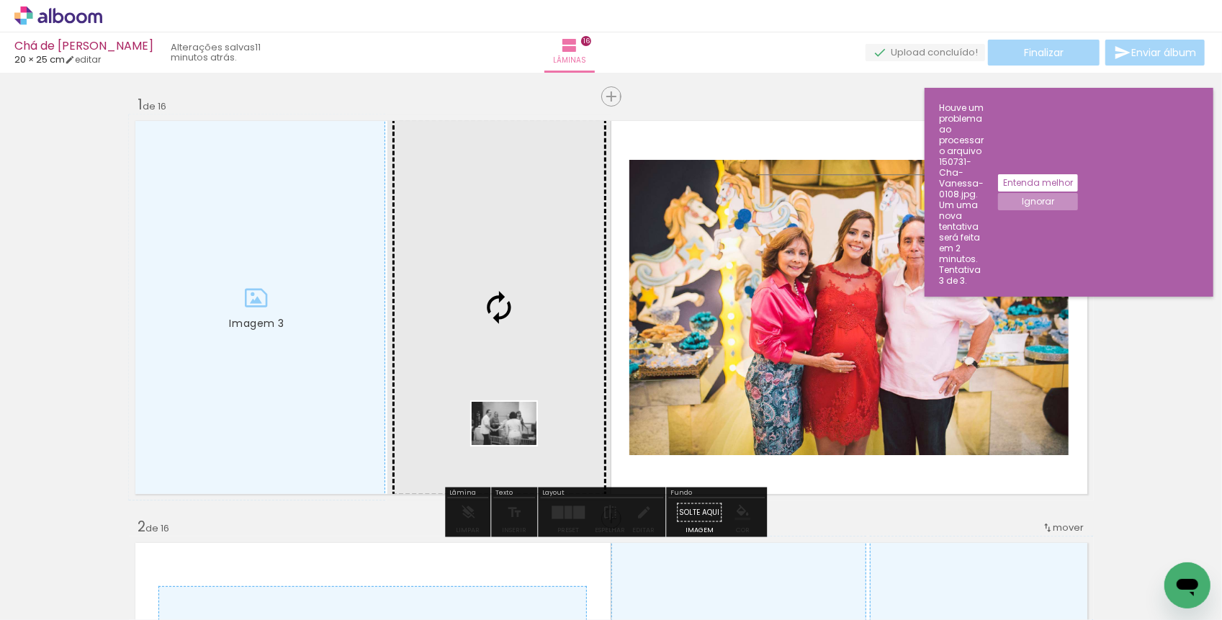
drag, startPoint x: 567, startPoint y: 575, endPoint x: 515, endPoint y: 445, distance: 140.3
click at [515, 445] on quentale-workspace at bounding box center [611, 310] width 1222 height 620
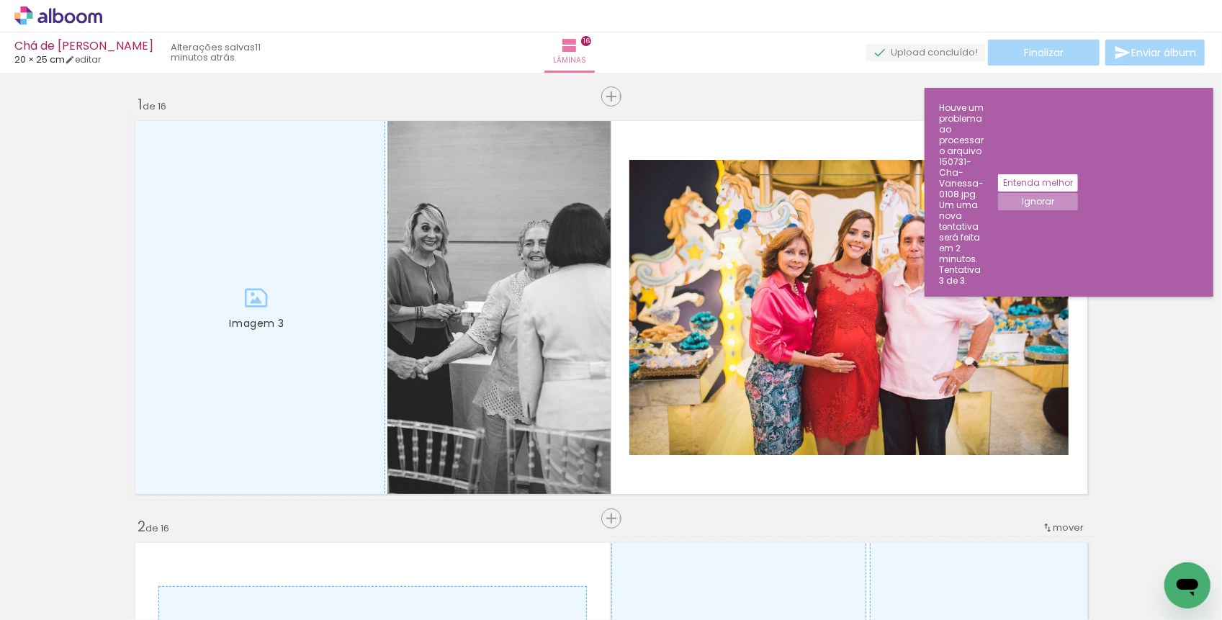
scroll to position [0, 10190]
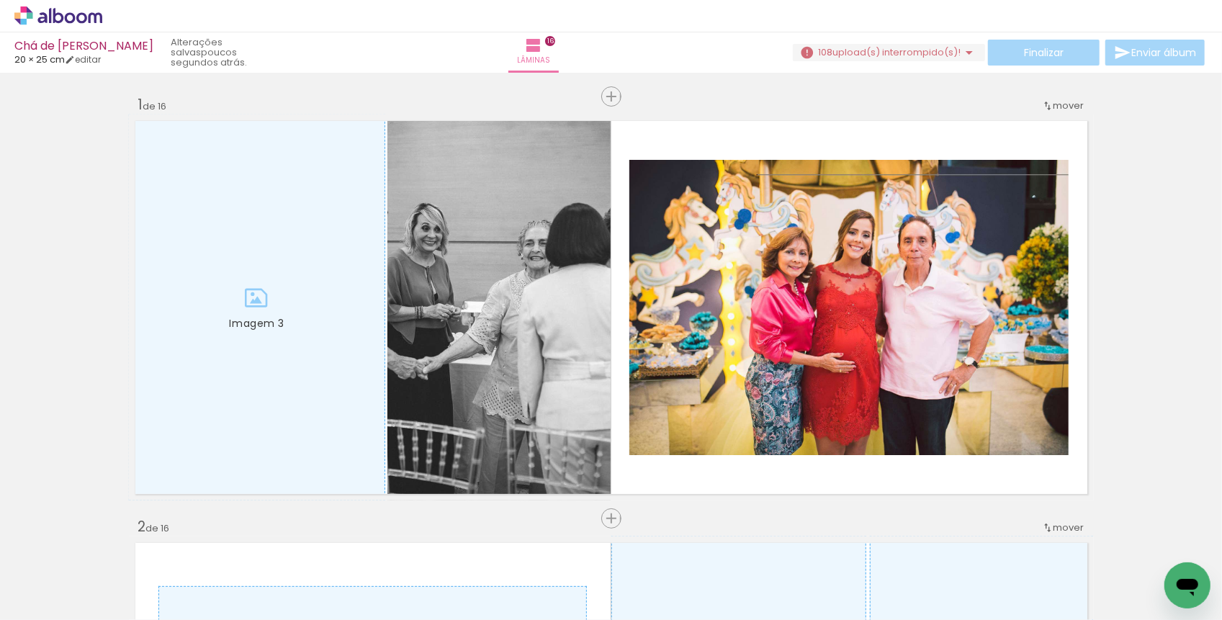
scroll to position [0, 2222]
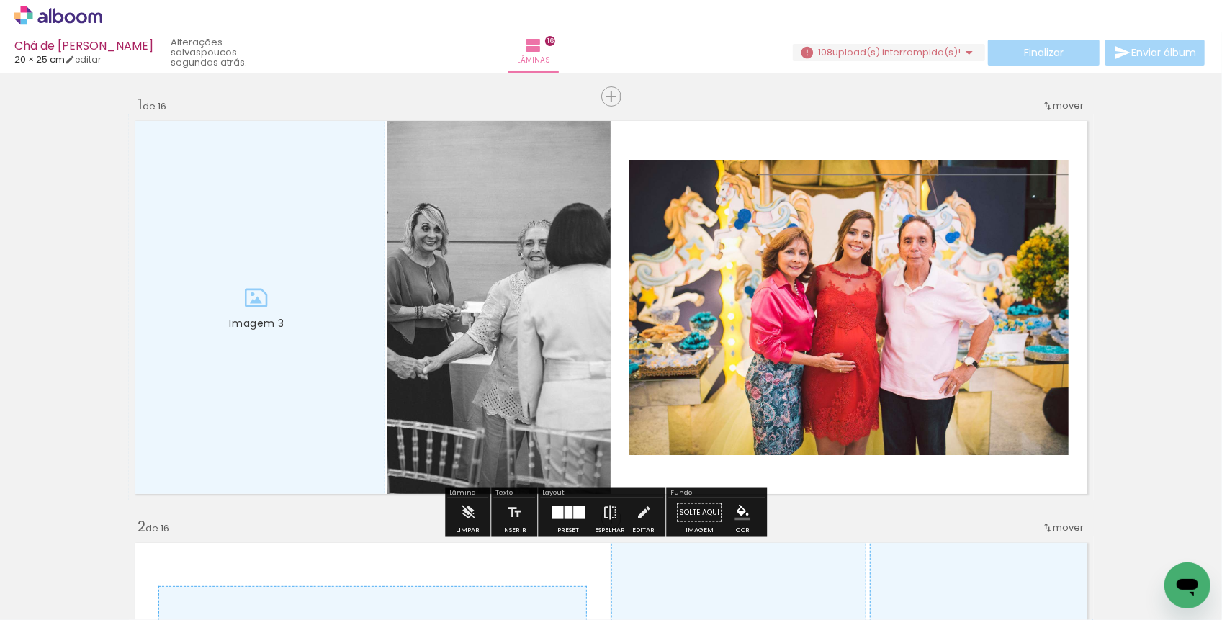
click at [823, 45] on span "108" at bounding box center [825, 52] width 14 height 14
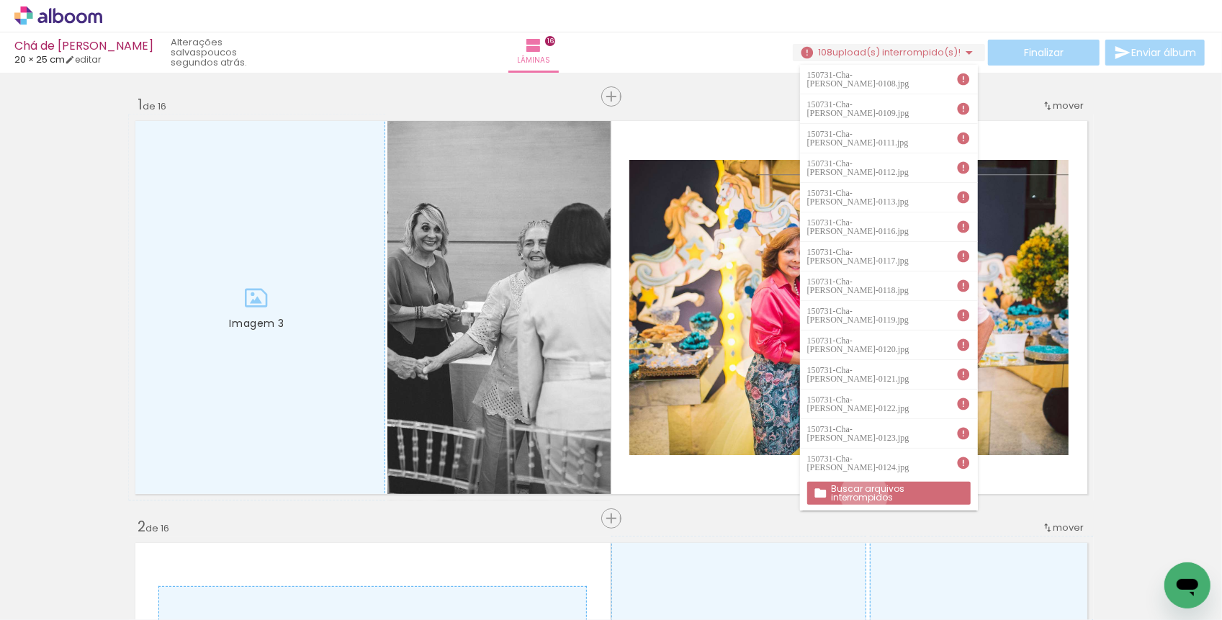
click at [0, 0] on slot "Buscar arquivos interrompidos" at bounding box center [0, 0] width 0 height 0
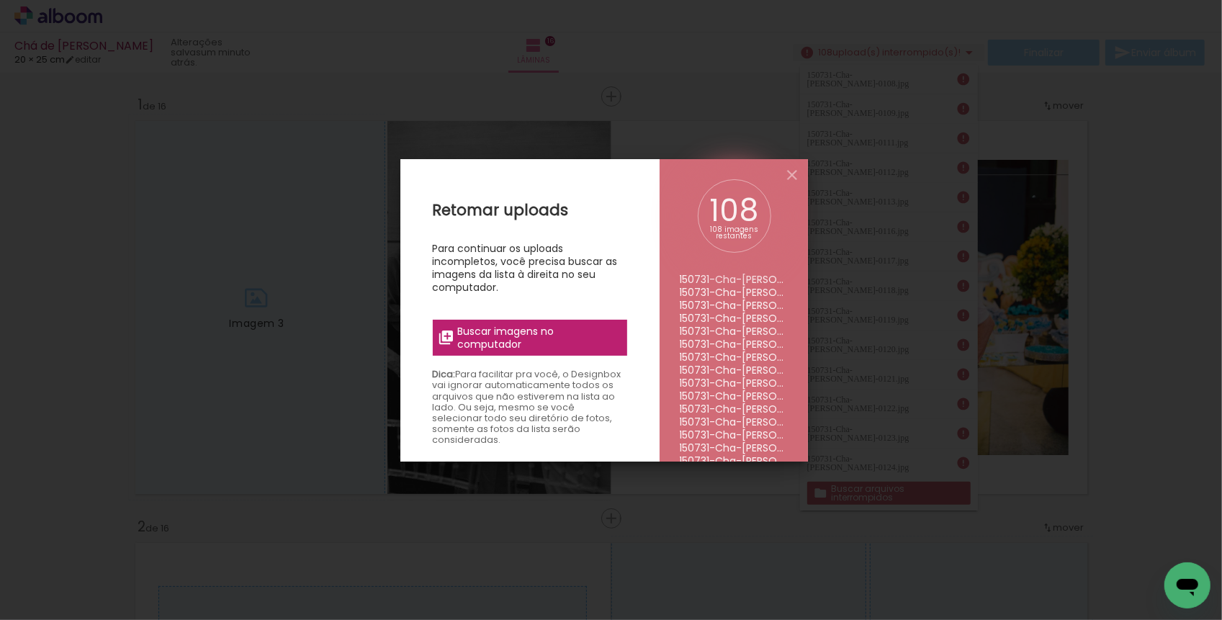
click at [468, 344] on span "Buscar imagens no computador" at bounding box center [537, 338] width 161 height 26
click at [0, 0] on input "file" at bounding box center [0, 0] width 0 height 0
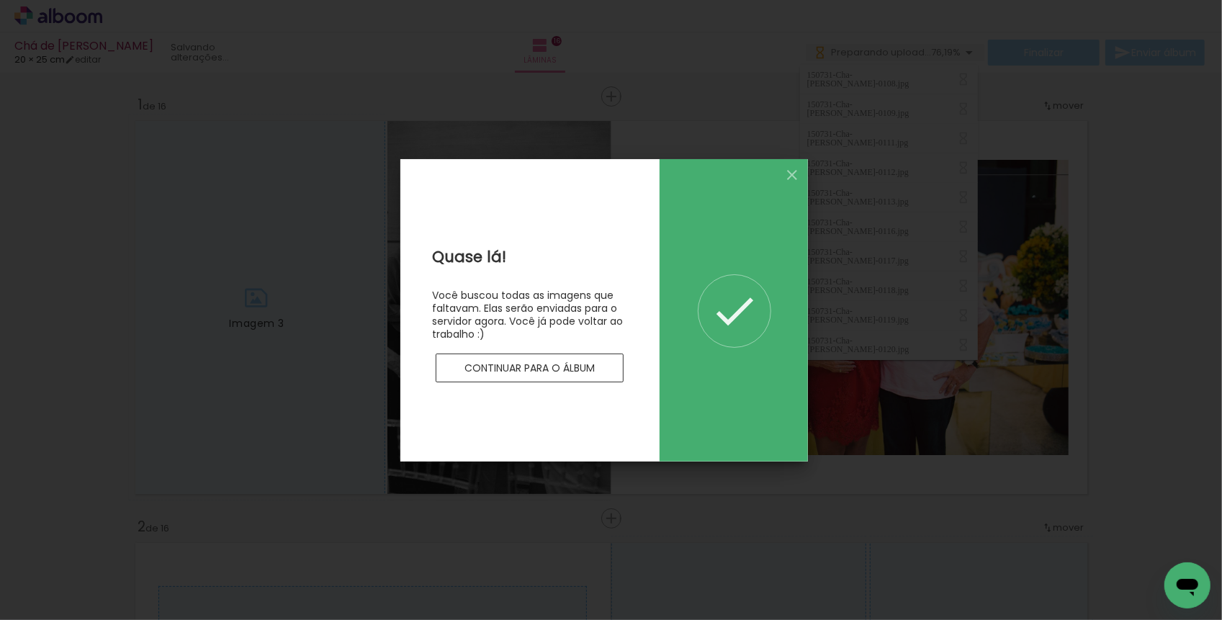
scroll to position [0, 0]
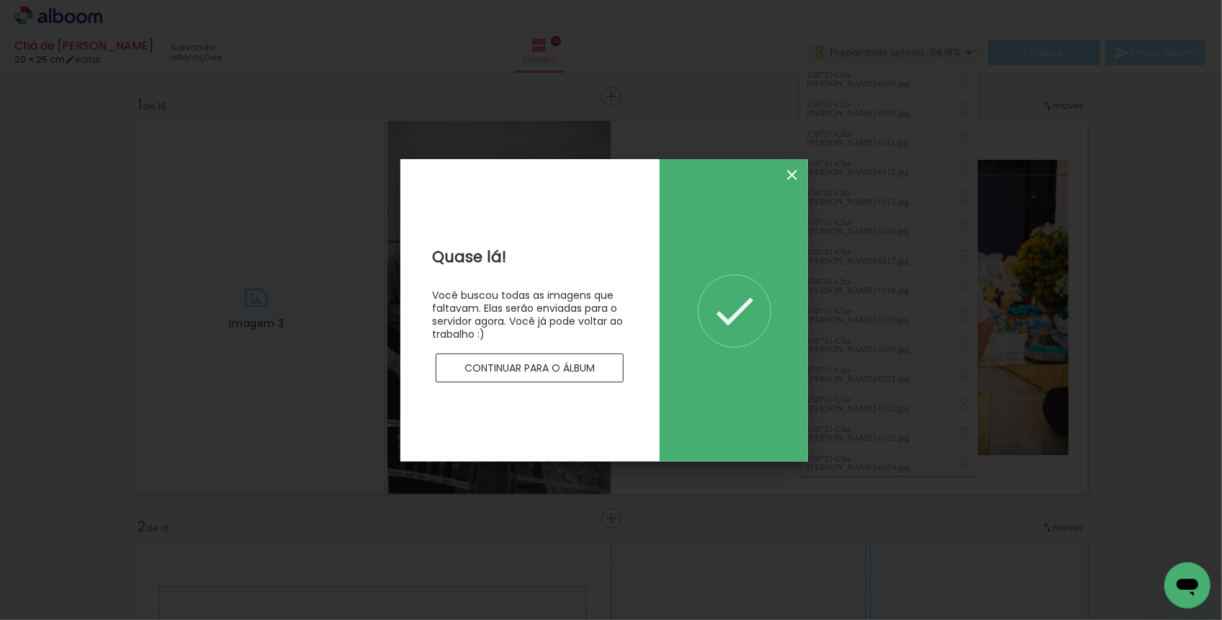
click at [789, 171] on iron-icon at bounding box center [791, 174] width 17 height 17
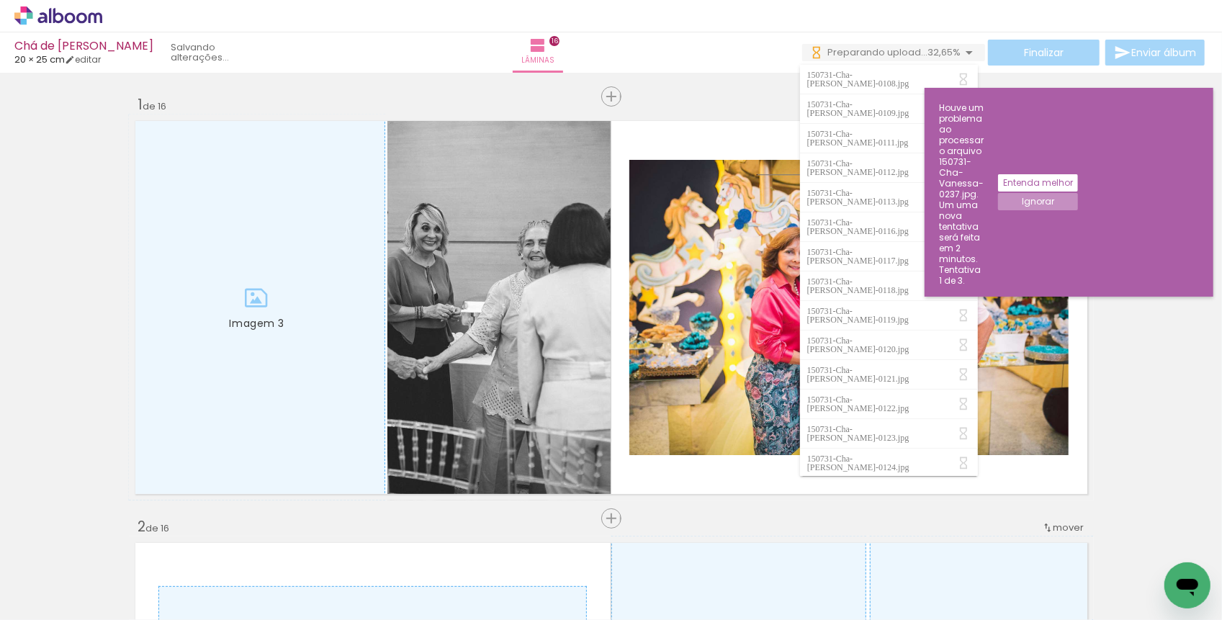
scroll to position [0, 8030]
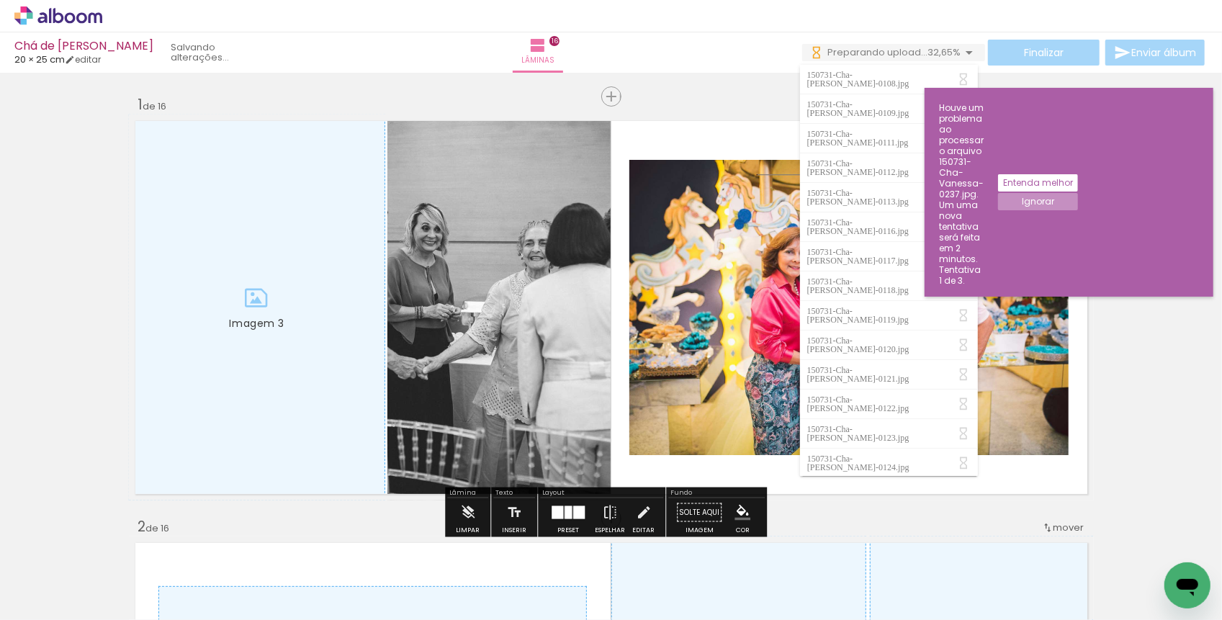
click at [1078, 193] on paper-button "Ignorar" at bounding box center [1038, 201] width 80 height 17
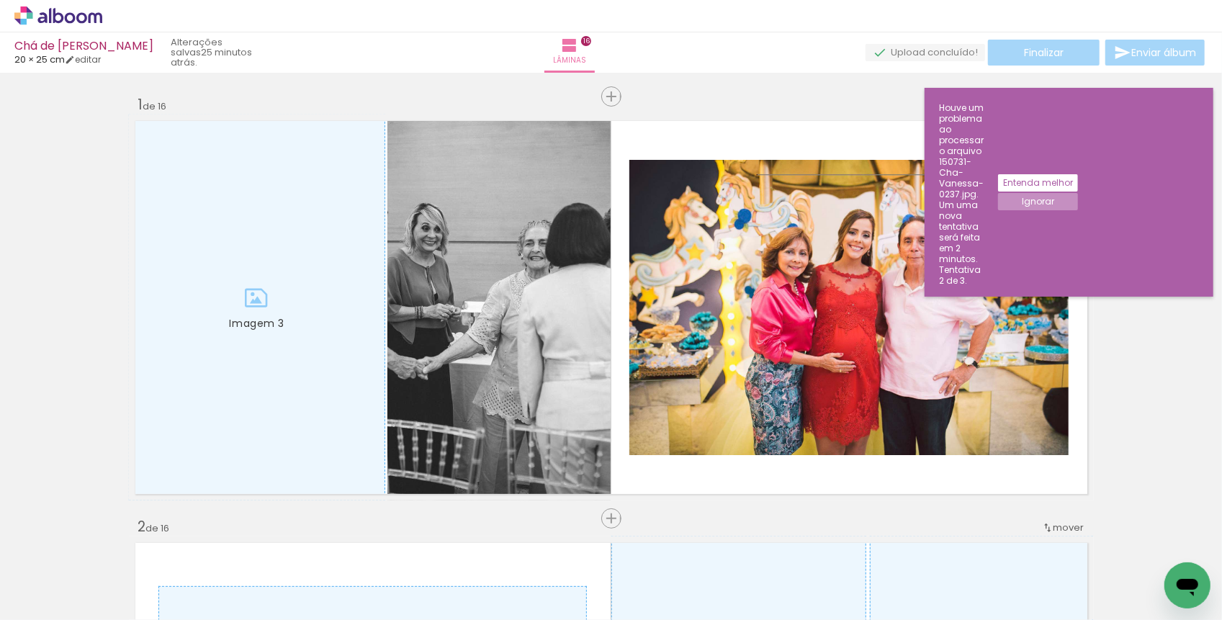
scroll to position [0, 10190]
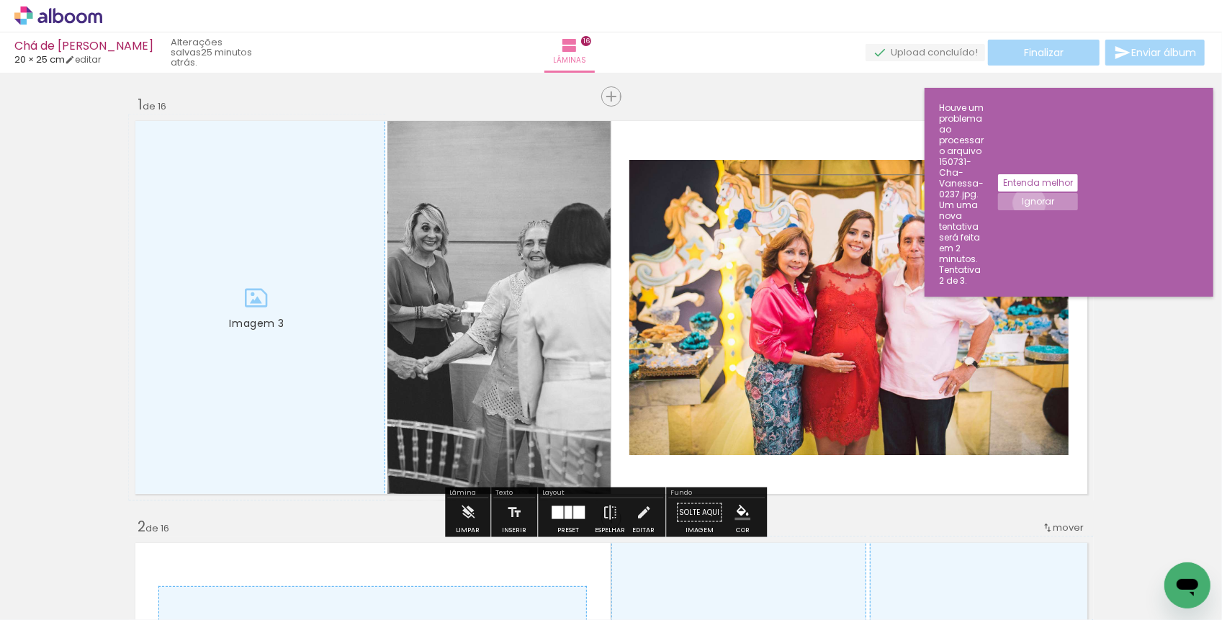
click at [0, 0] on slot "Ignorar" at bounding box center [0, 0] width 0 height 0
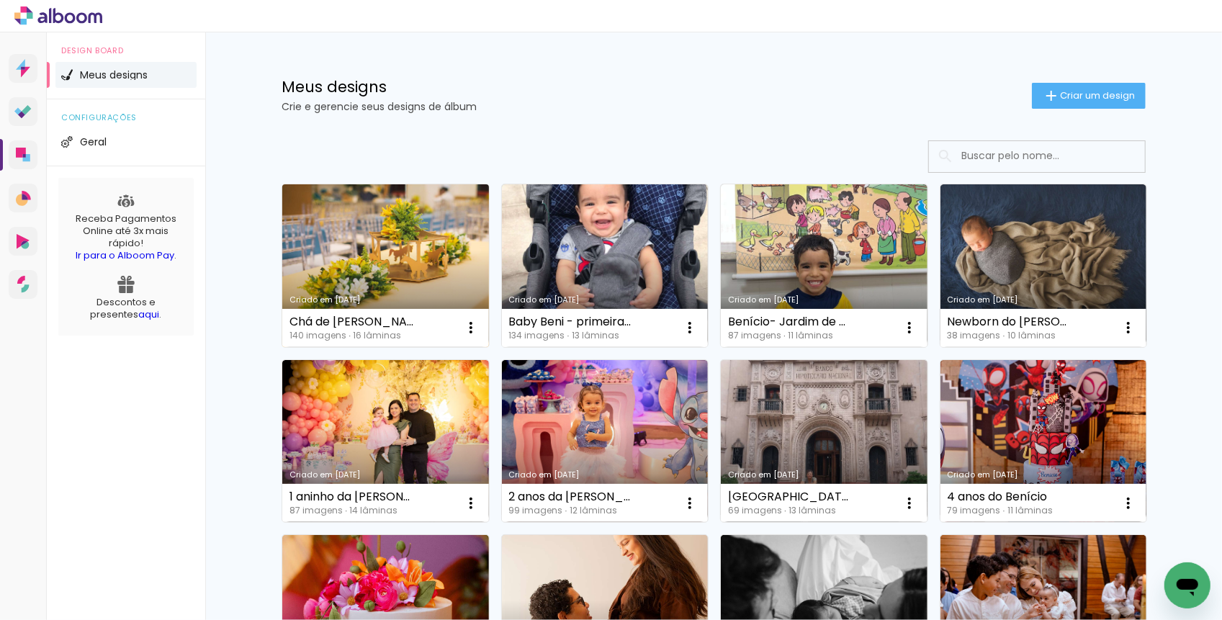
click at [413, 251] on link "Criado em [DATE]" at bounding box center [385, 265] width 207 height 163
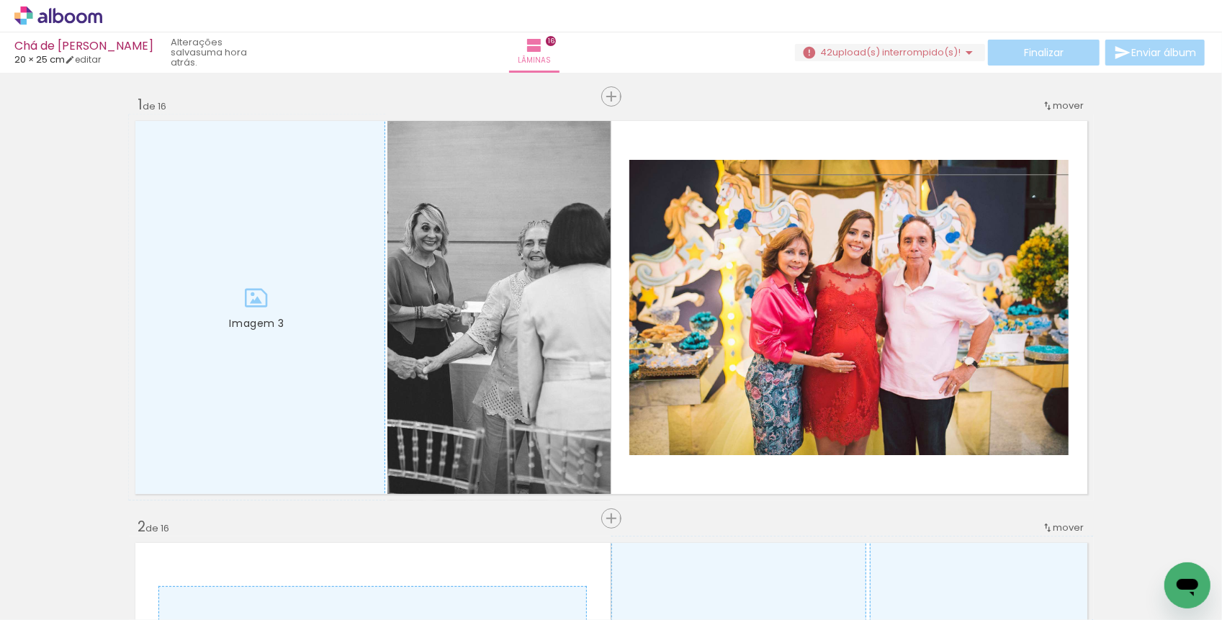
scroll to position [0, 10190]
